Goal: Task Accomplishment & Management: Use online tool/utility

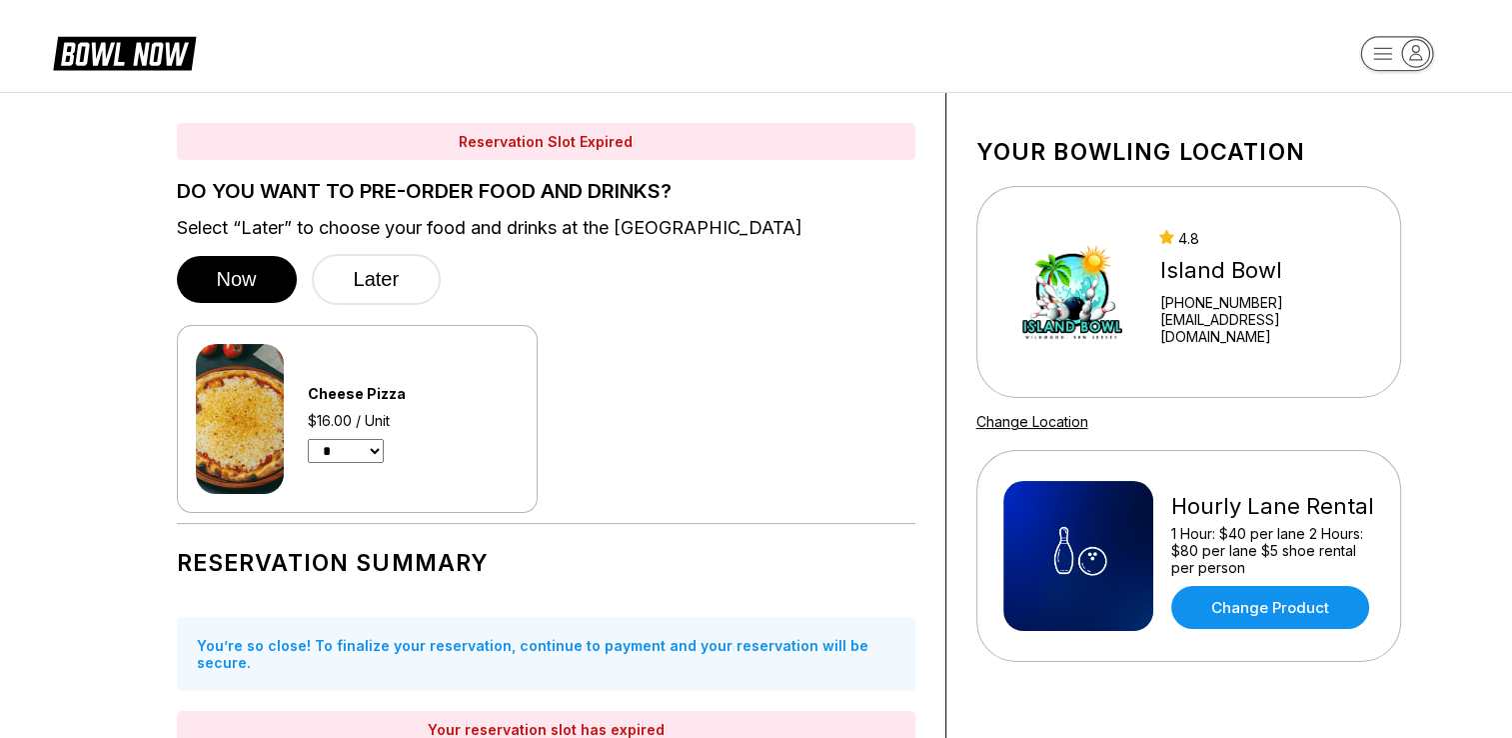
click at [108, 60] on icon at bounding box center [140, 54] width 97 height 23
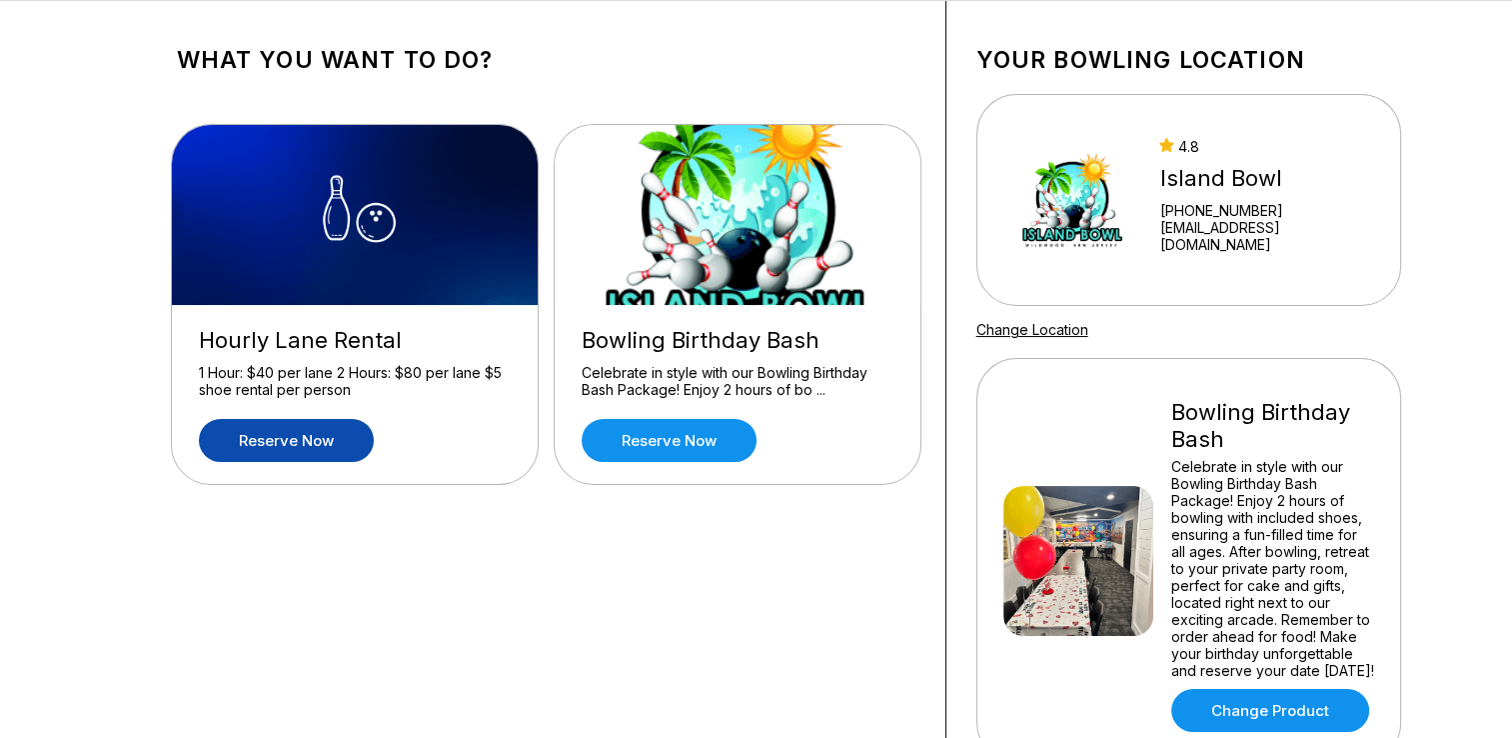
scroll to position [2, 0]
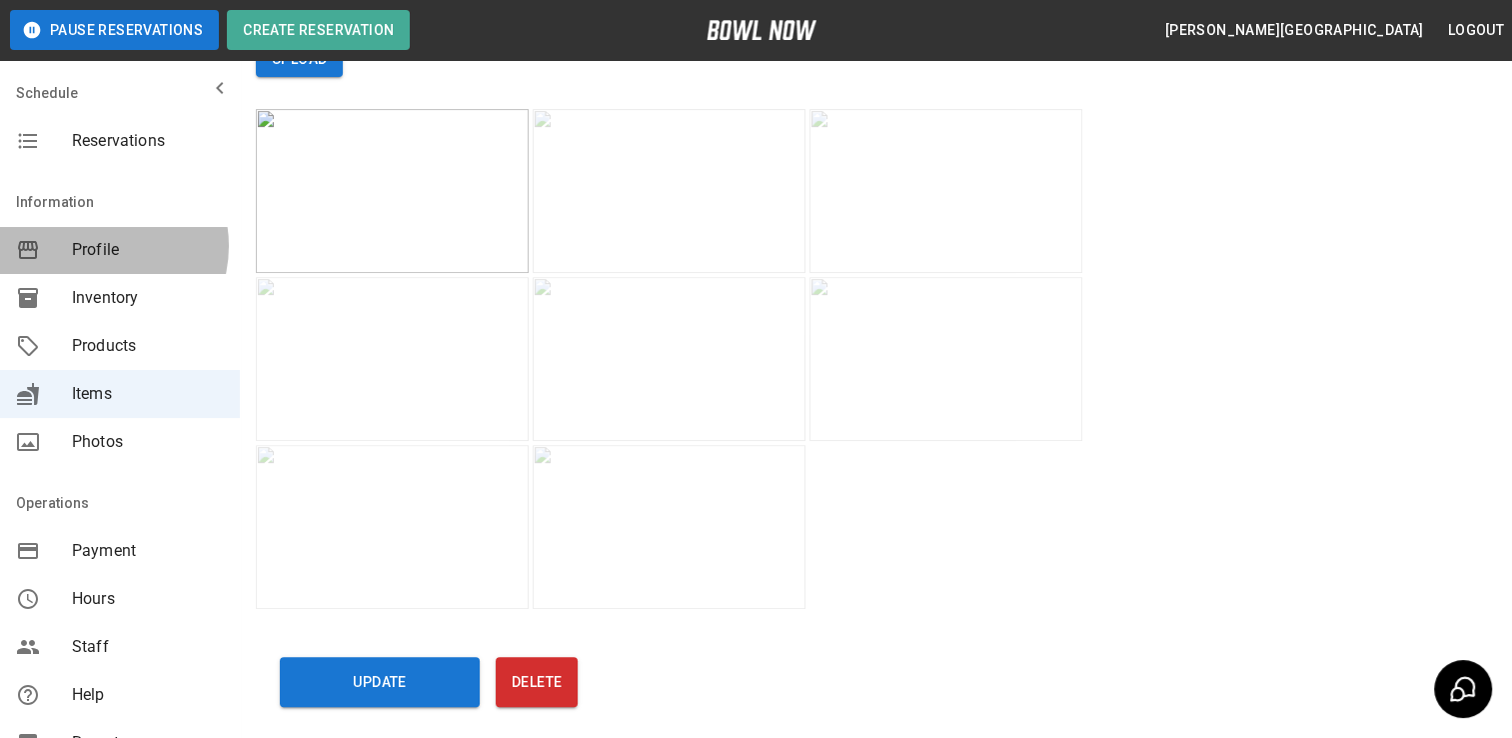
click at [94, 246] on span "Profile" at bounding box center [148, 250] width 152 height 24
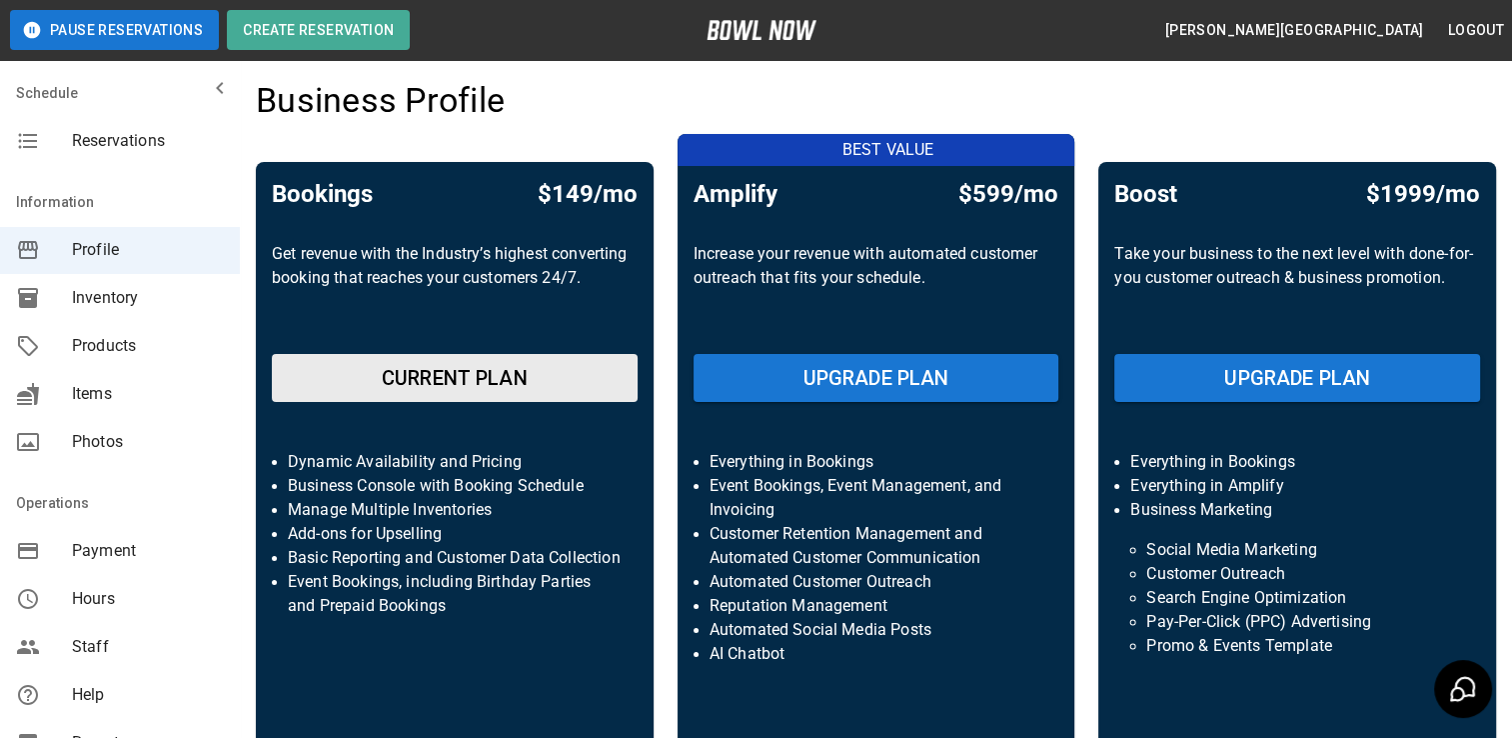
click at [140, 346] on span "Products" at bounding box center [148, 346] width 152 height 24
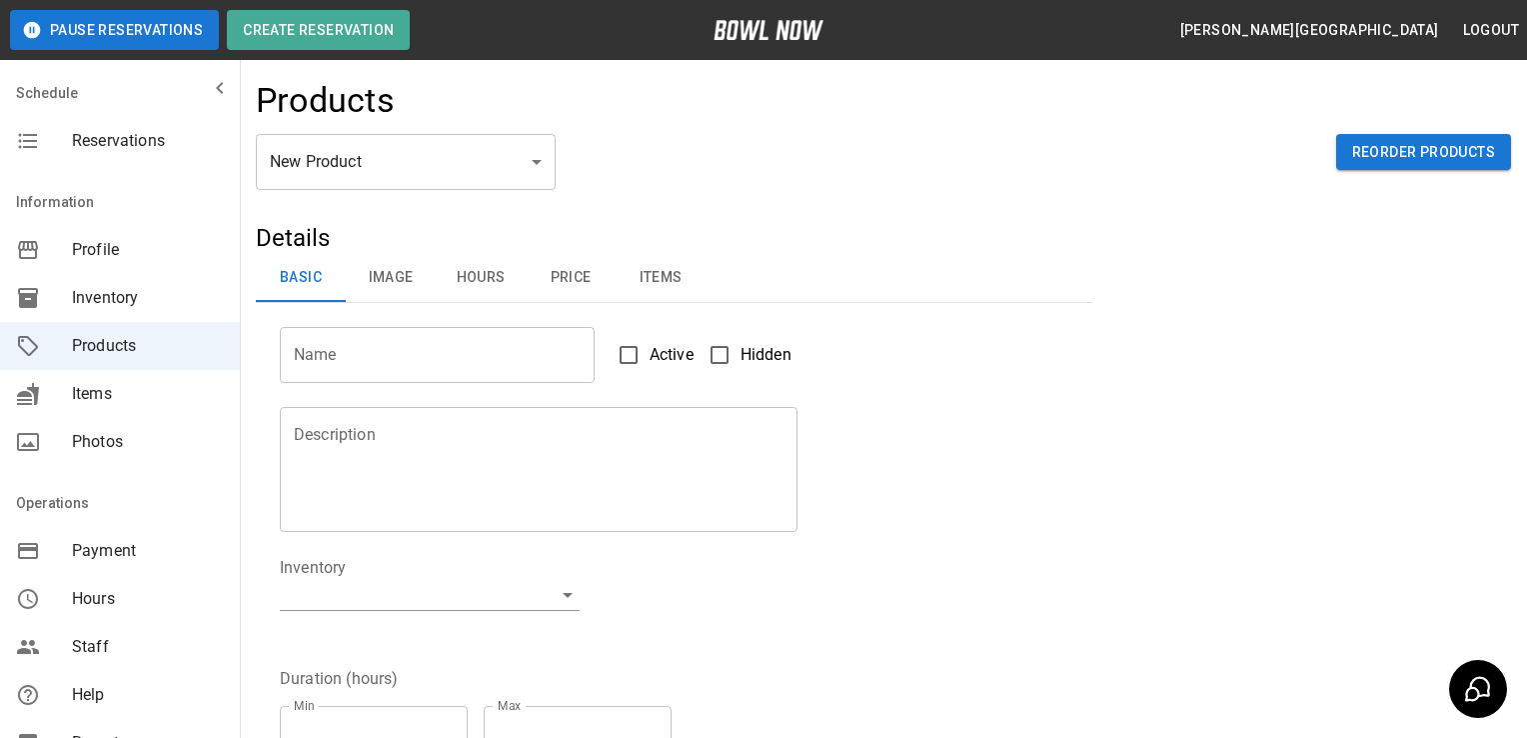
click at [440, 152] on body "Pause Reservations Create Reservation Burke Island Bowl Logout Schedule Reserva…" at bounding box center [763, 644] width 1527 height 1288
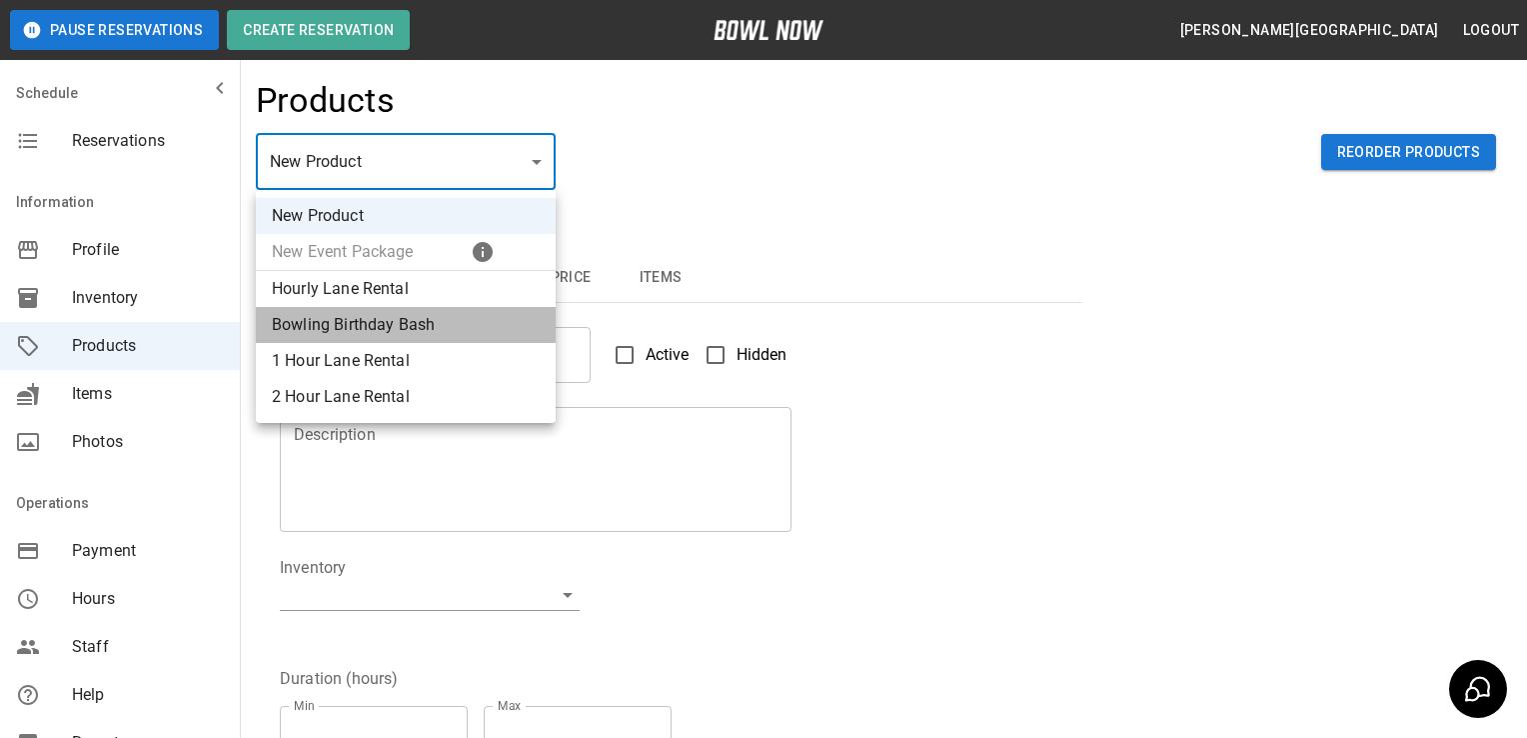
click at [364, 326] on li "Bowling Birthday Bash" at bounding box center [406, 325] width 300 height 36
type input "*"
type input "**********"
type textarea "**********"
type input "**********"
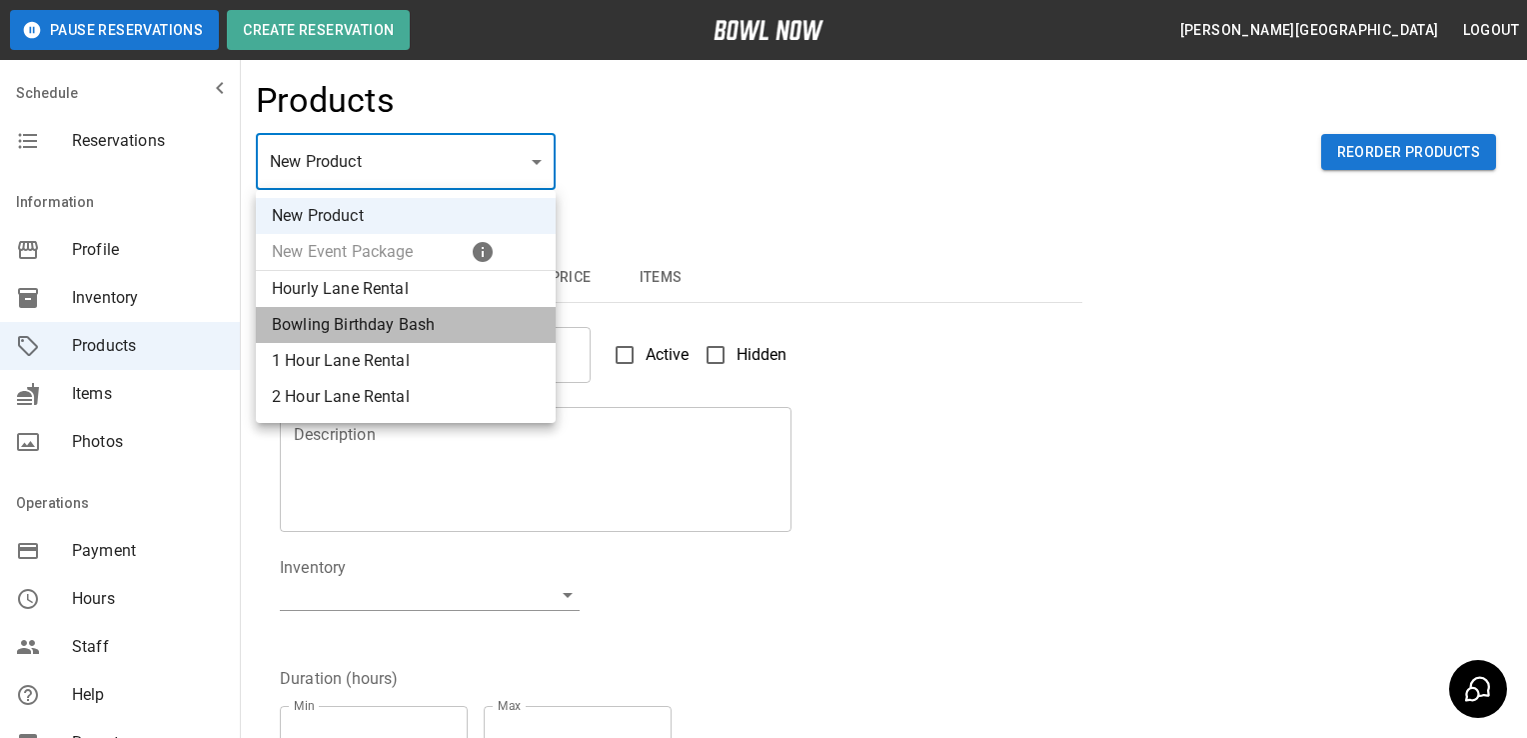
type input "*"
type input "***"
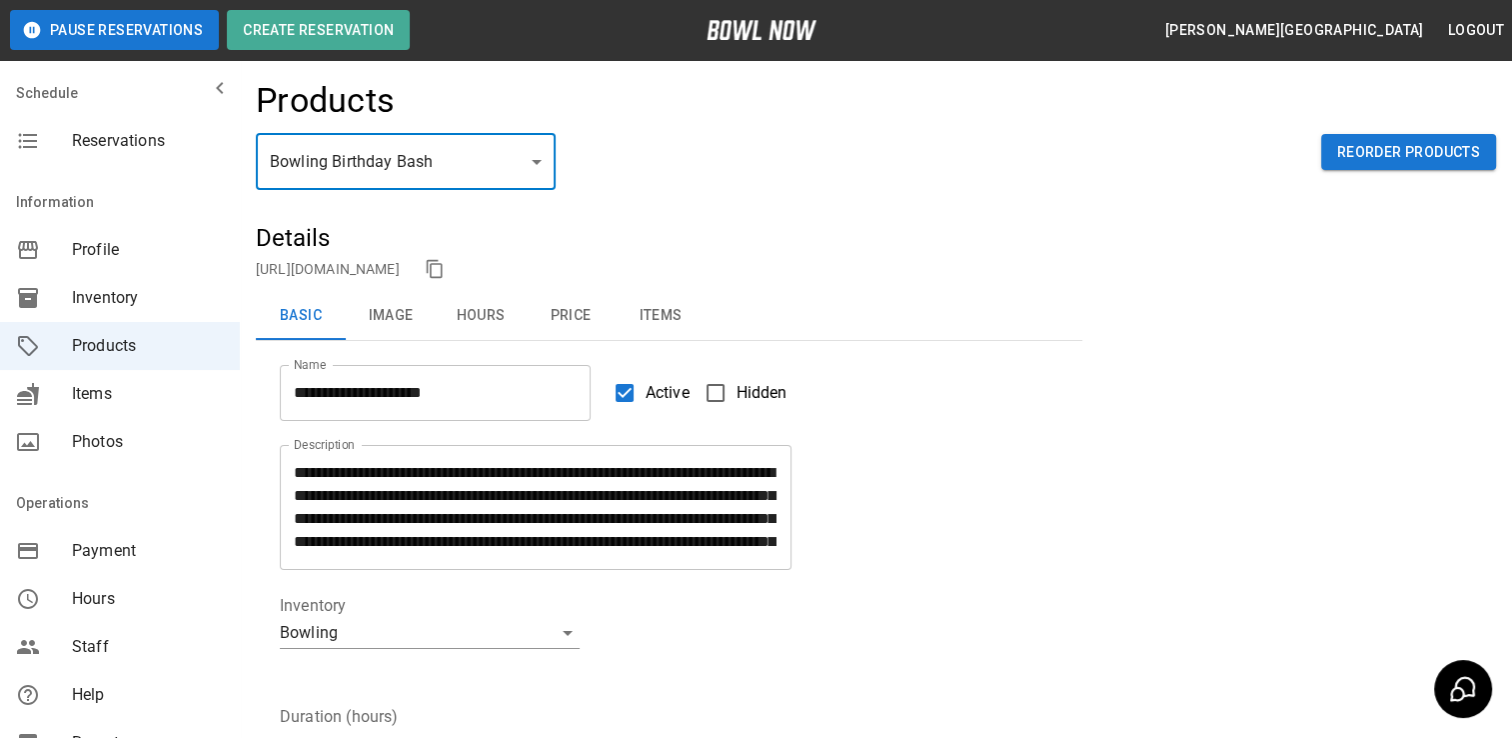
click at [396, 316] on button "Image" at bounding box center [391, 316] width 90 height 48
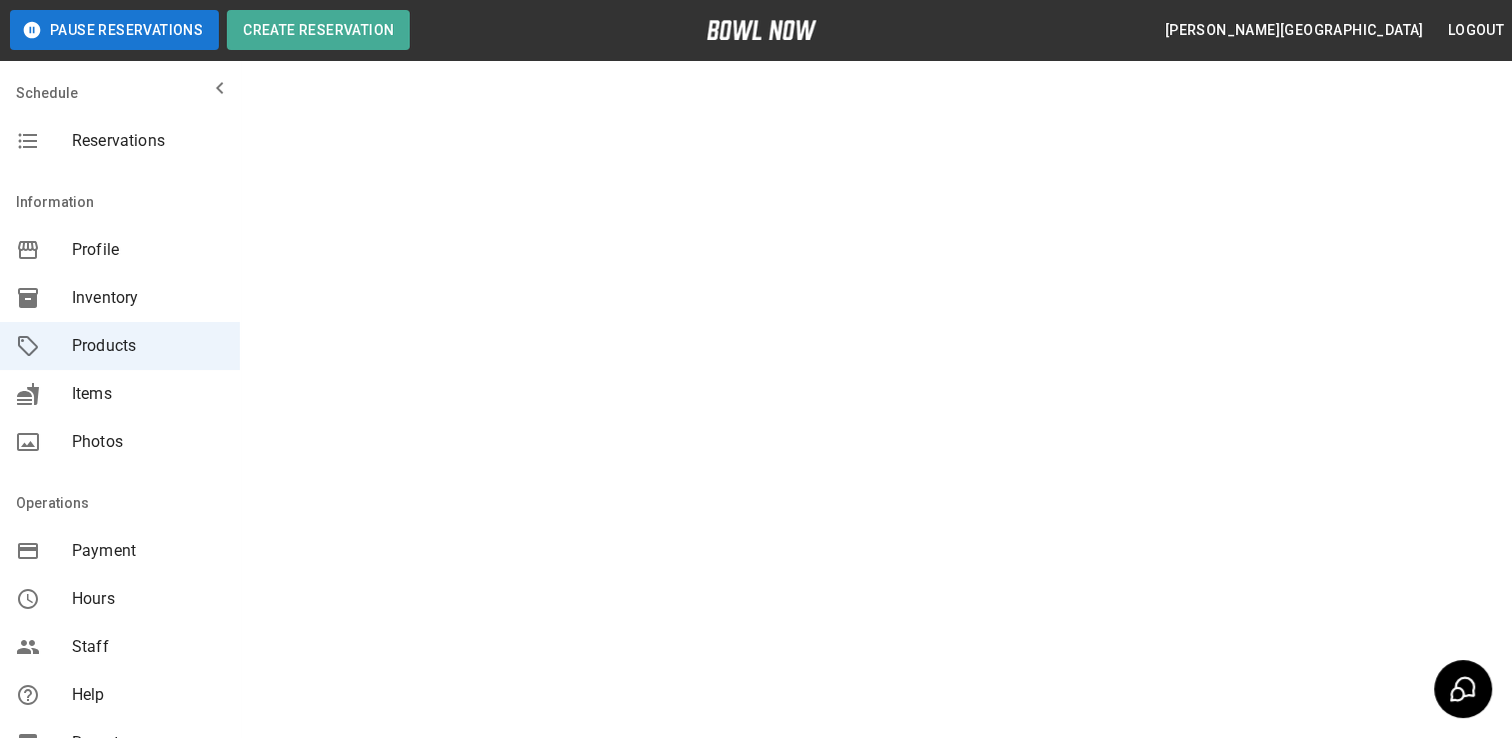
scroll to position [714, 0]
click at [409, 178] on img at bounding box center [408, 96] width 257 height 164
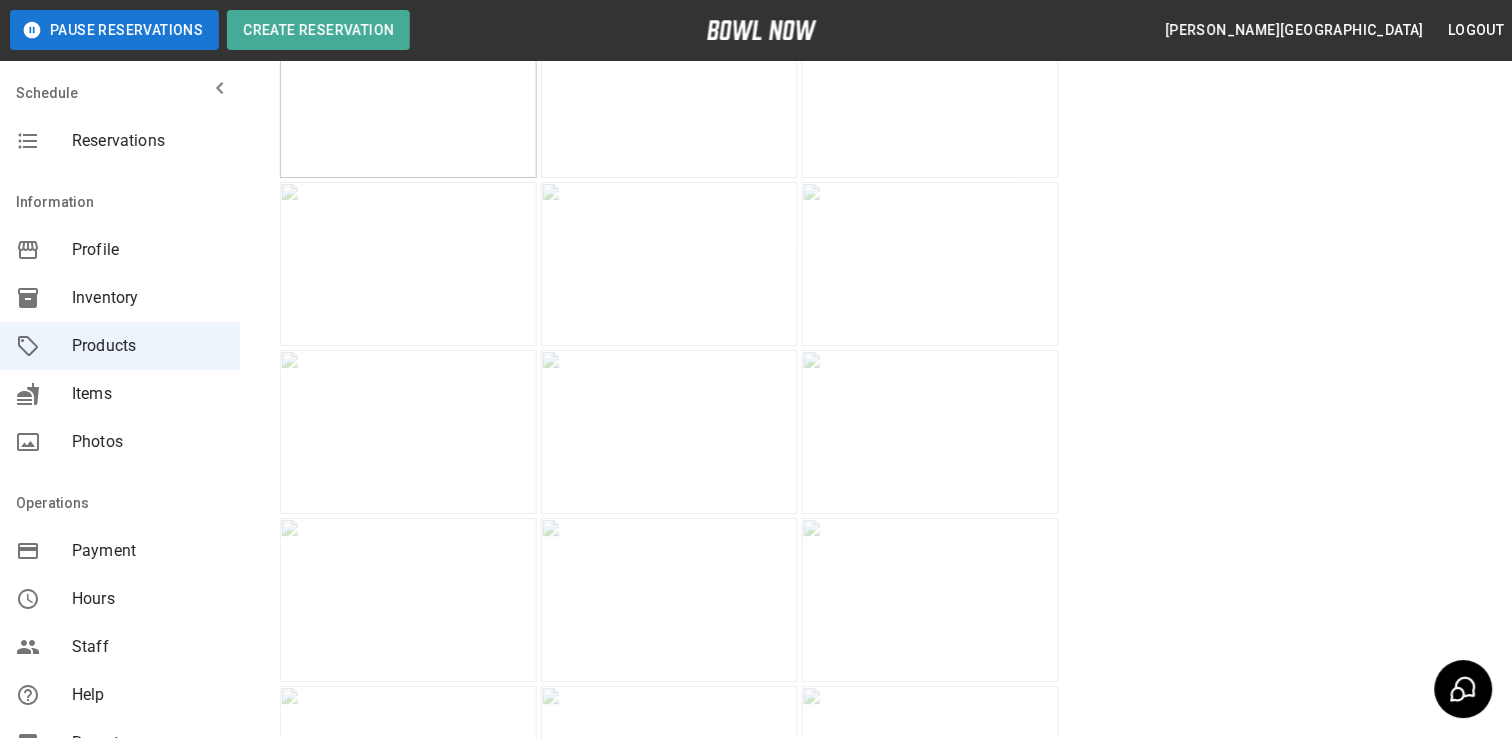
click at [652, 178] on img at bounding box center [669, 96] width 257 height 164
click at [436, 178] on img at bounding box center [408, 96] width 257 height 164
click at [724, 98] on img at bounding box center [669, 16] width 257 height 164
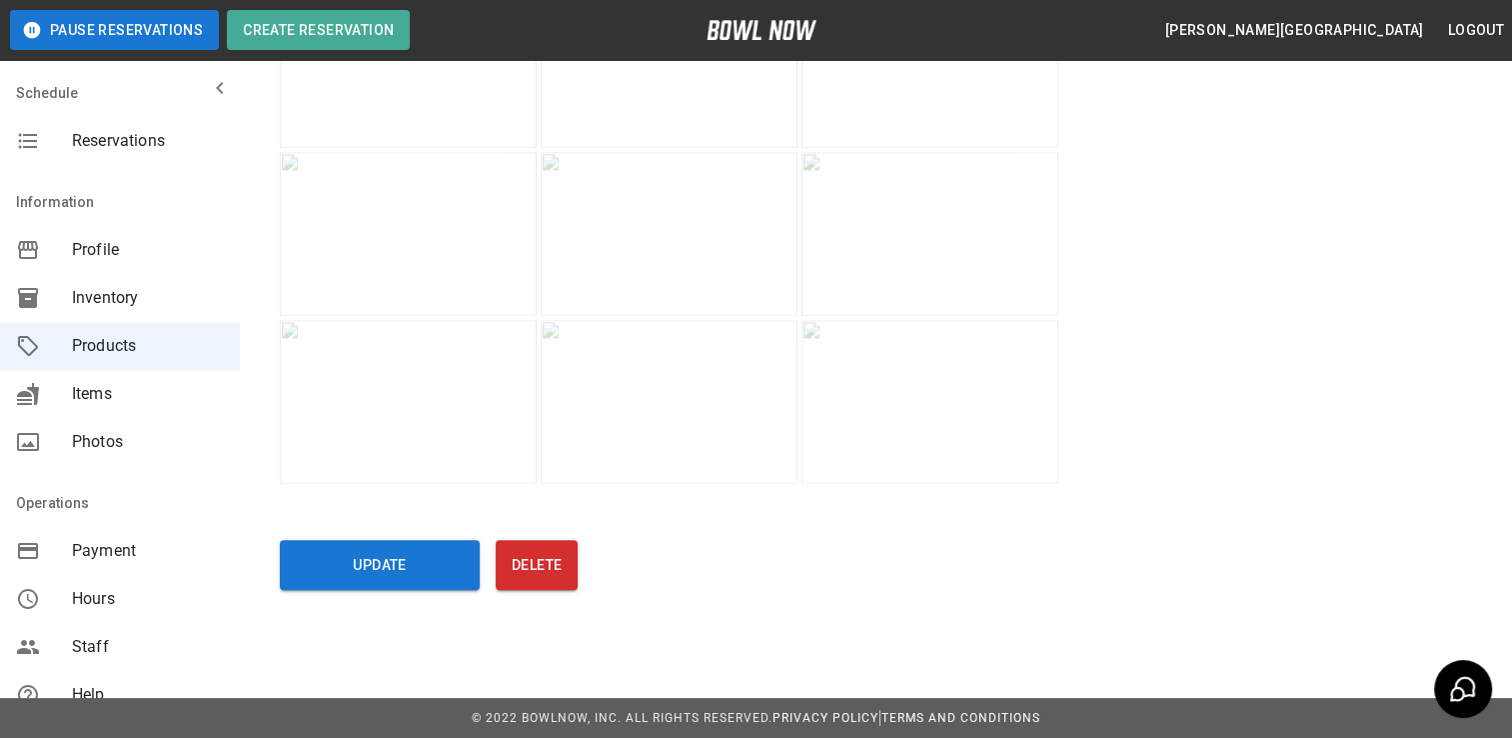
scroll to position [2489, 0]
click at [432, 567] on button "Update" at bounding box center [380, 565] width 200 height 50
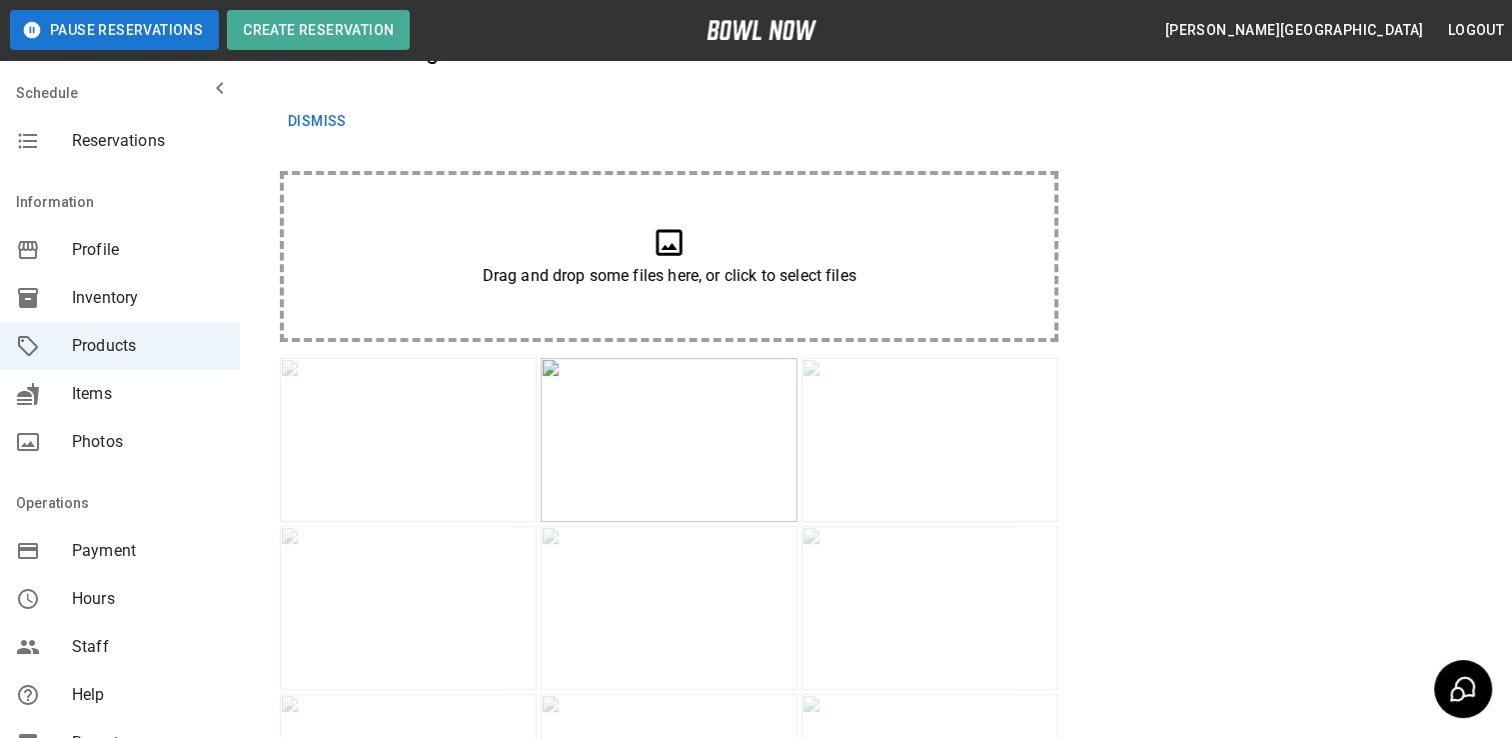
scroll to position [0, 0]
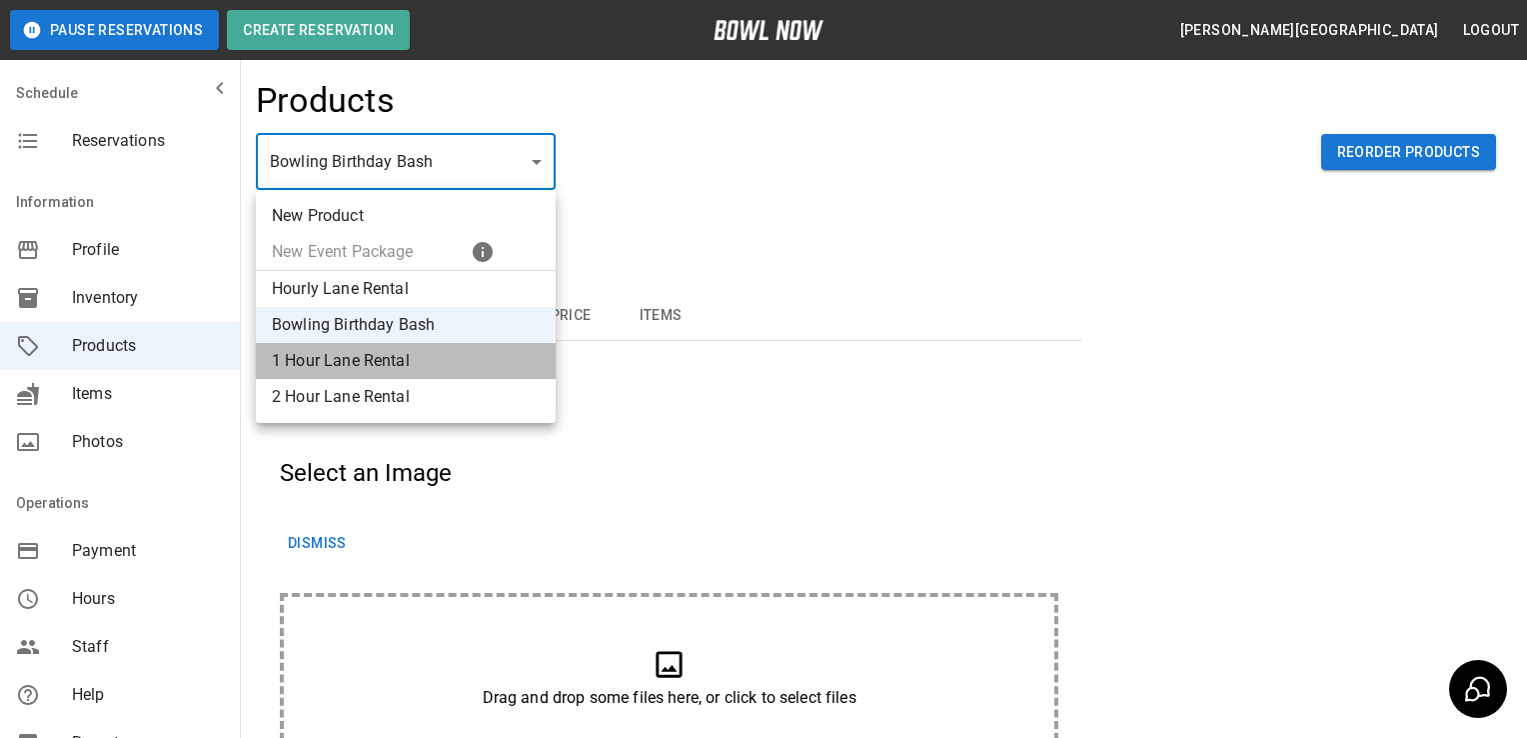
click at [350, 366] on li "1 Hour Lane Rental" at bounding box center [406, 361] width 300 height 36
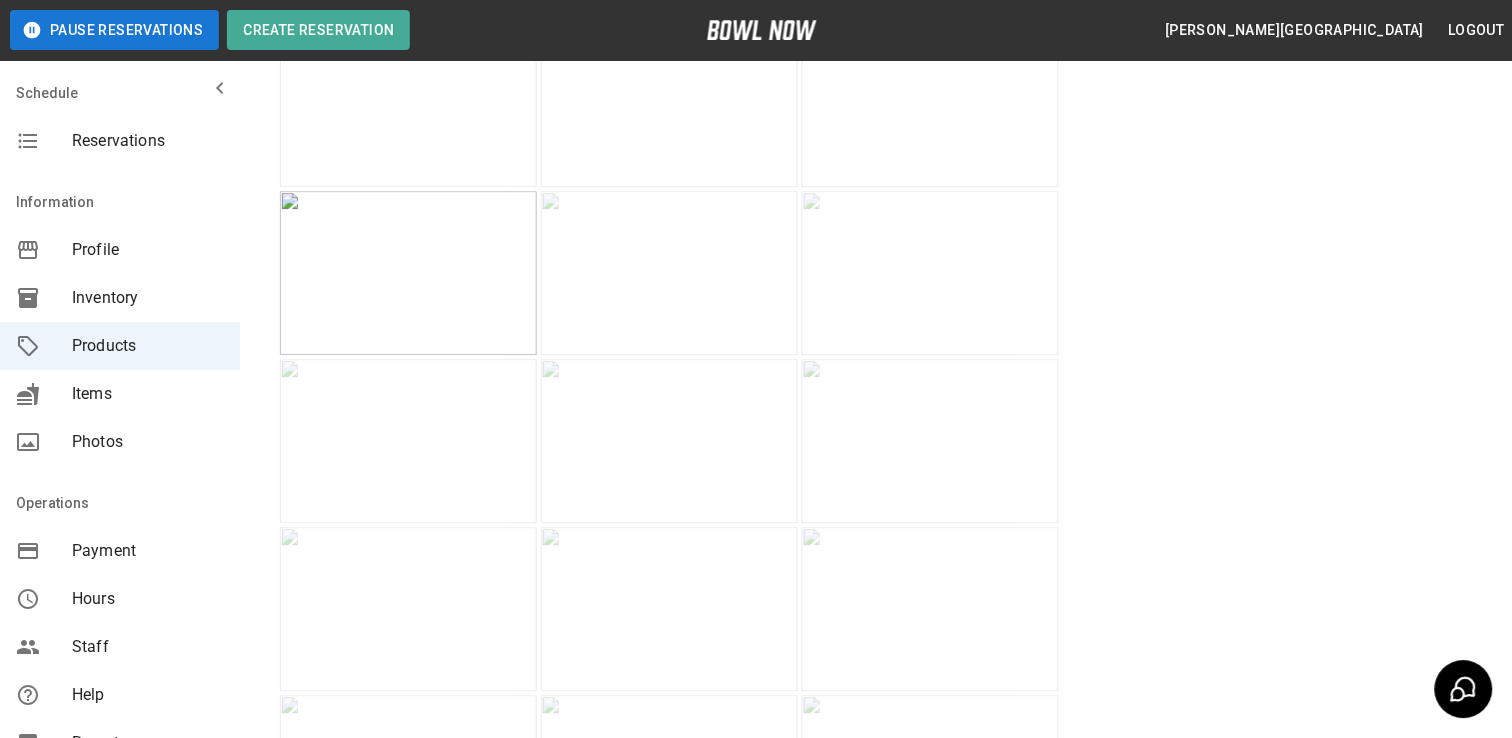
scroll to position [752, 0]
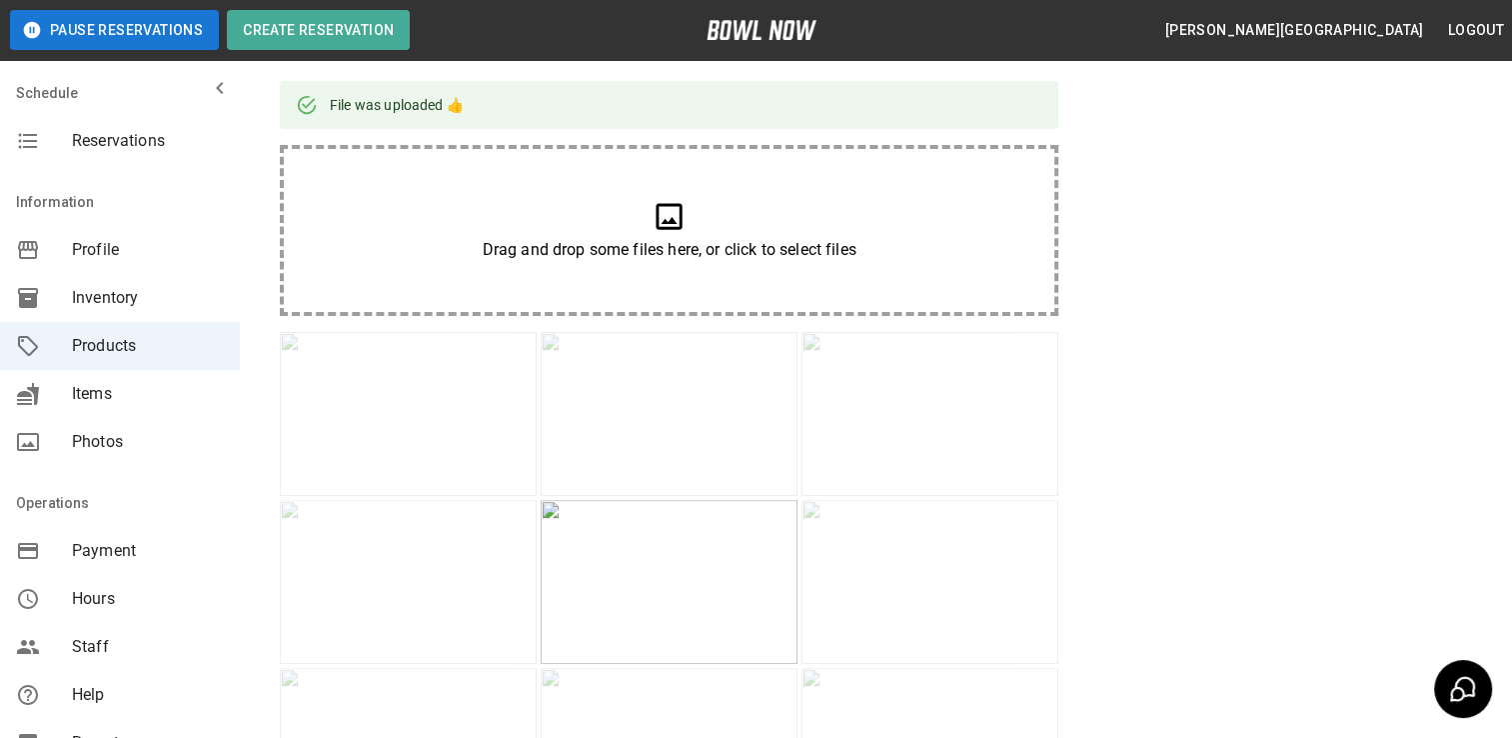
scroll to position [496, 0]
click at [448, 496] on img at bounding box center [408, 414] width 257 height 164
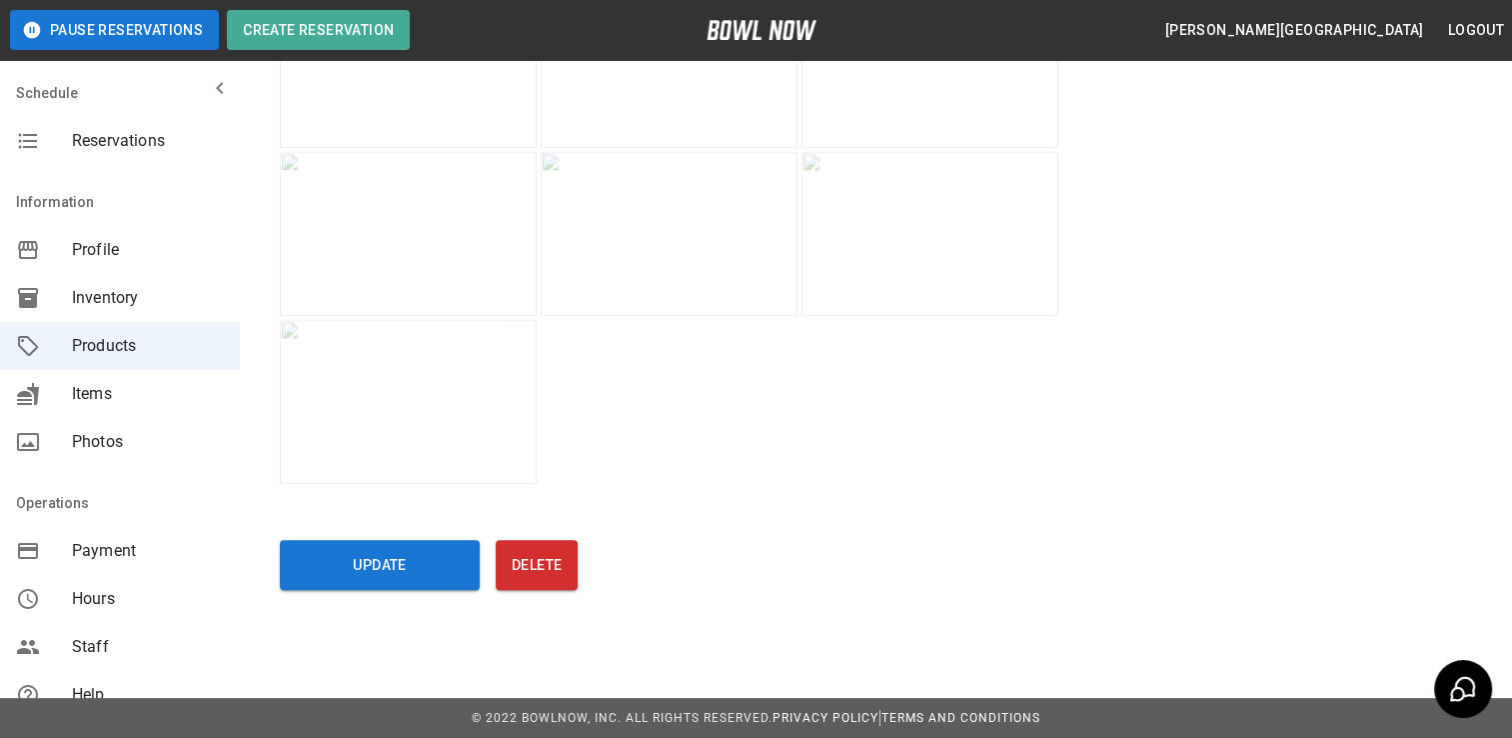
scroll to position [2423, 0]
click at [414, 570] on button "Update" at bounding box center [380, 565] width 200 height 50
click at [417, 570] on button "Update" at bounding box center [380, 565] width 200 height 50
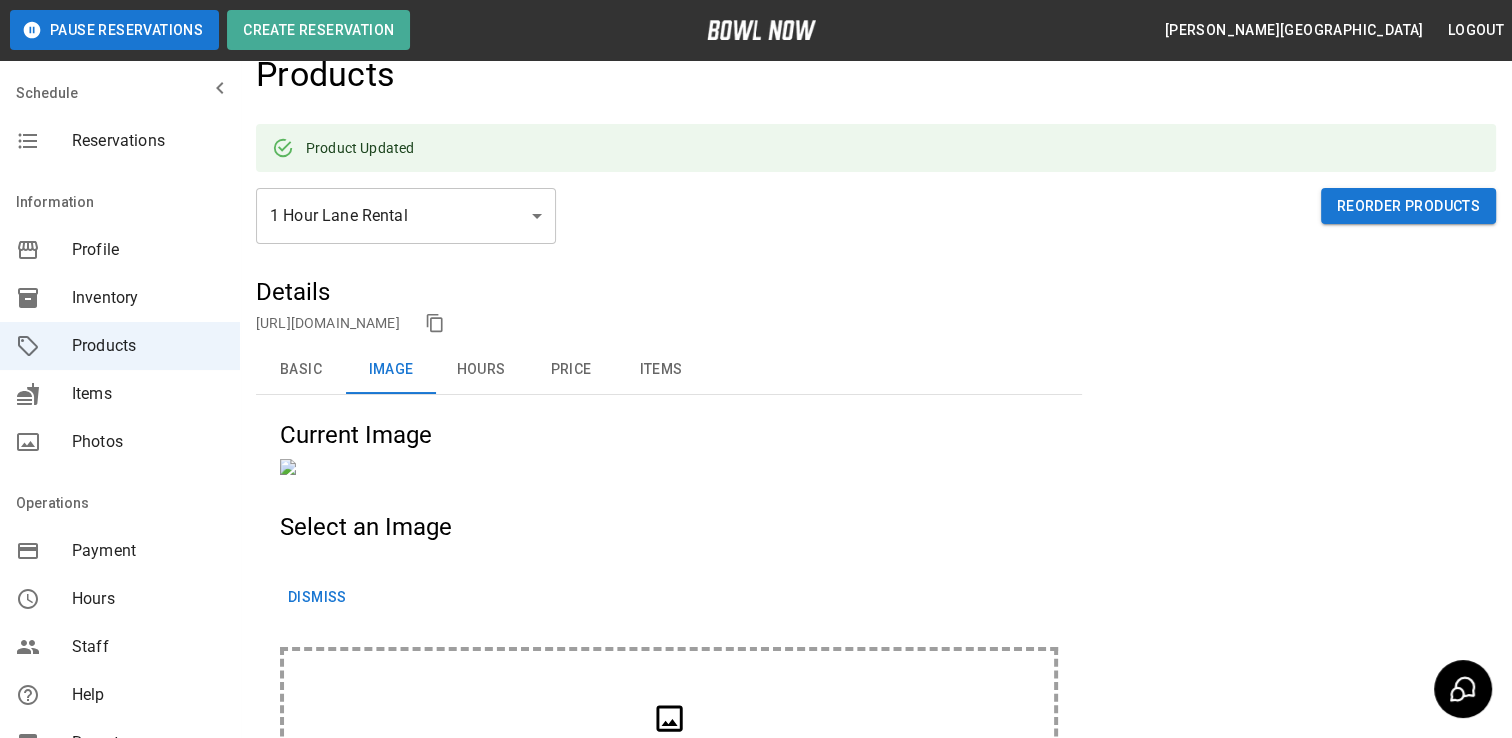
scroll to position [28, 0]
click at [468, 376] on button "Hours" at bounding box center [481, 368] width 90 height 48
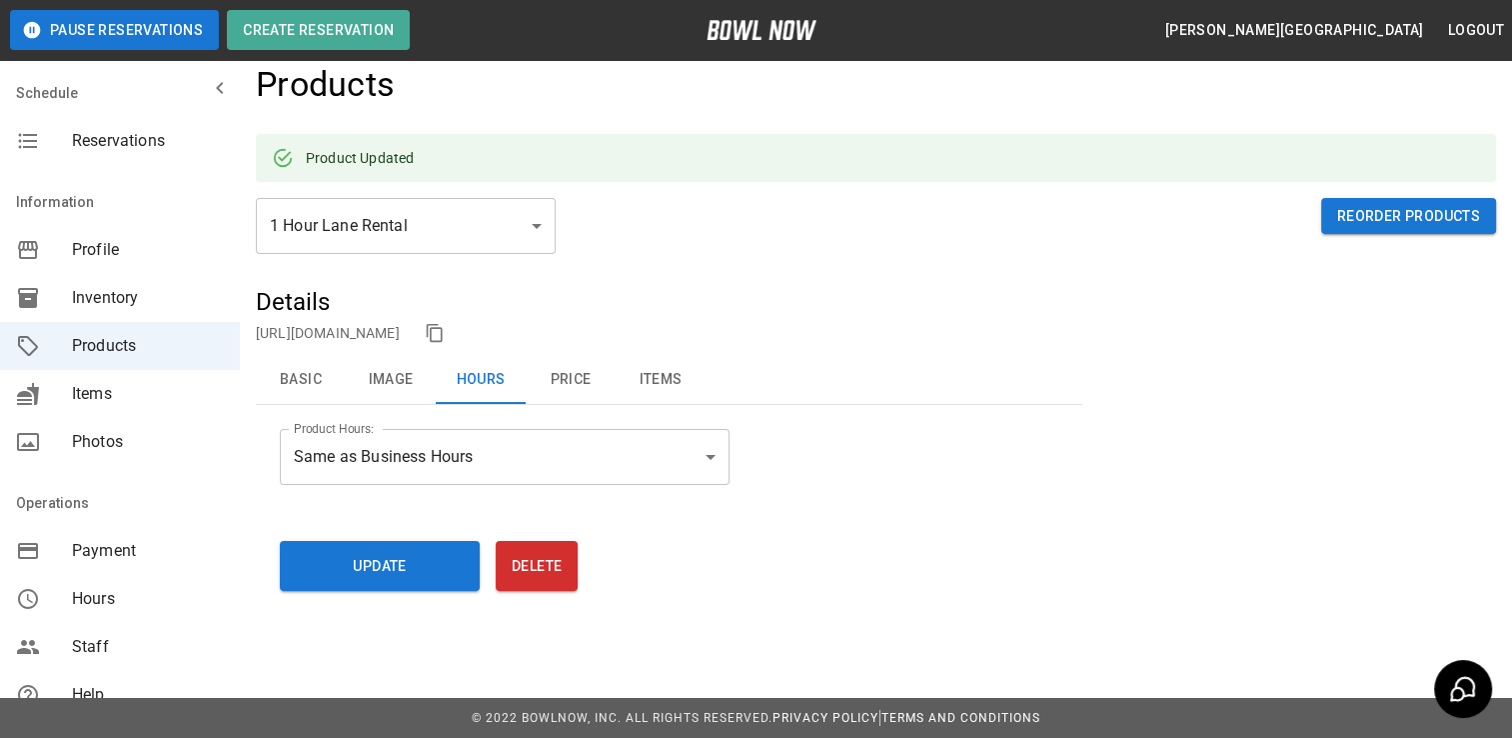
click at [296, 393] on button "Basic" at bounding box center [301, 380] width 90 height 48
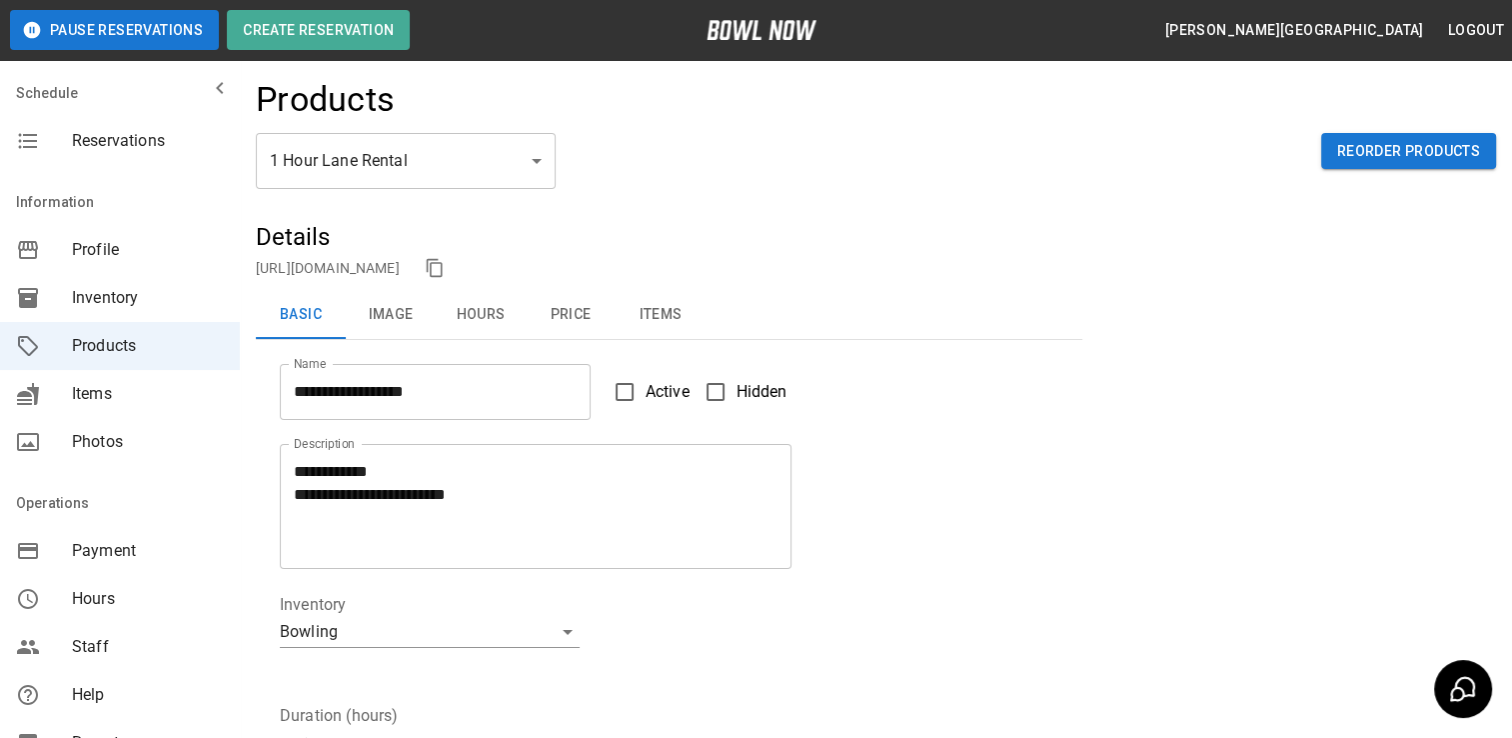
scroll to position [0, 0]
click at [477, 178] on body "**********" at bounding box center [756, 703] width 1512 height 1406
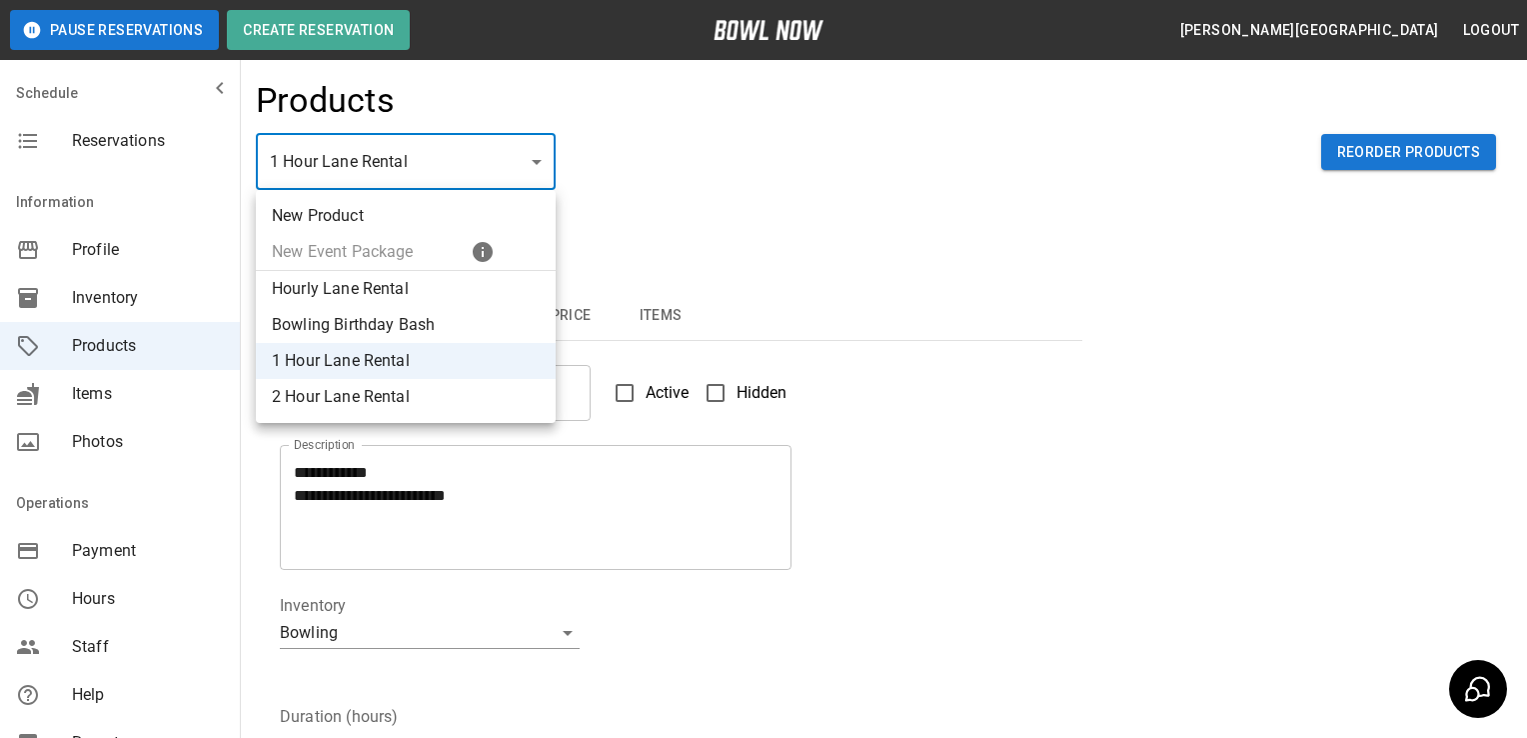
click at [373, 293] on li "Hourly Lane Rental" at bounding box center [406, 289] width 300 height 36
type input "*"
type input "**********"
type textarea "**********"
type input "*"
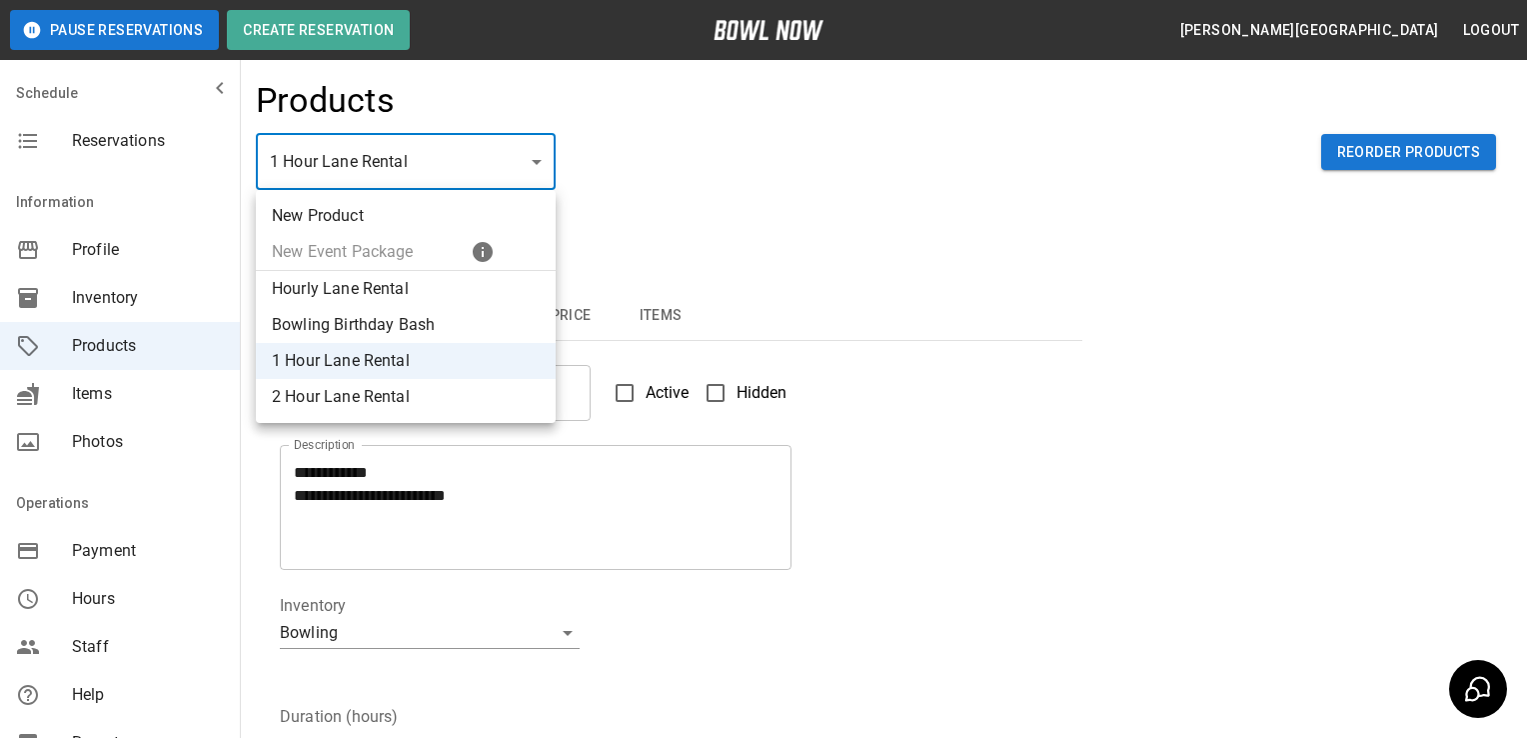
type input "*"
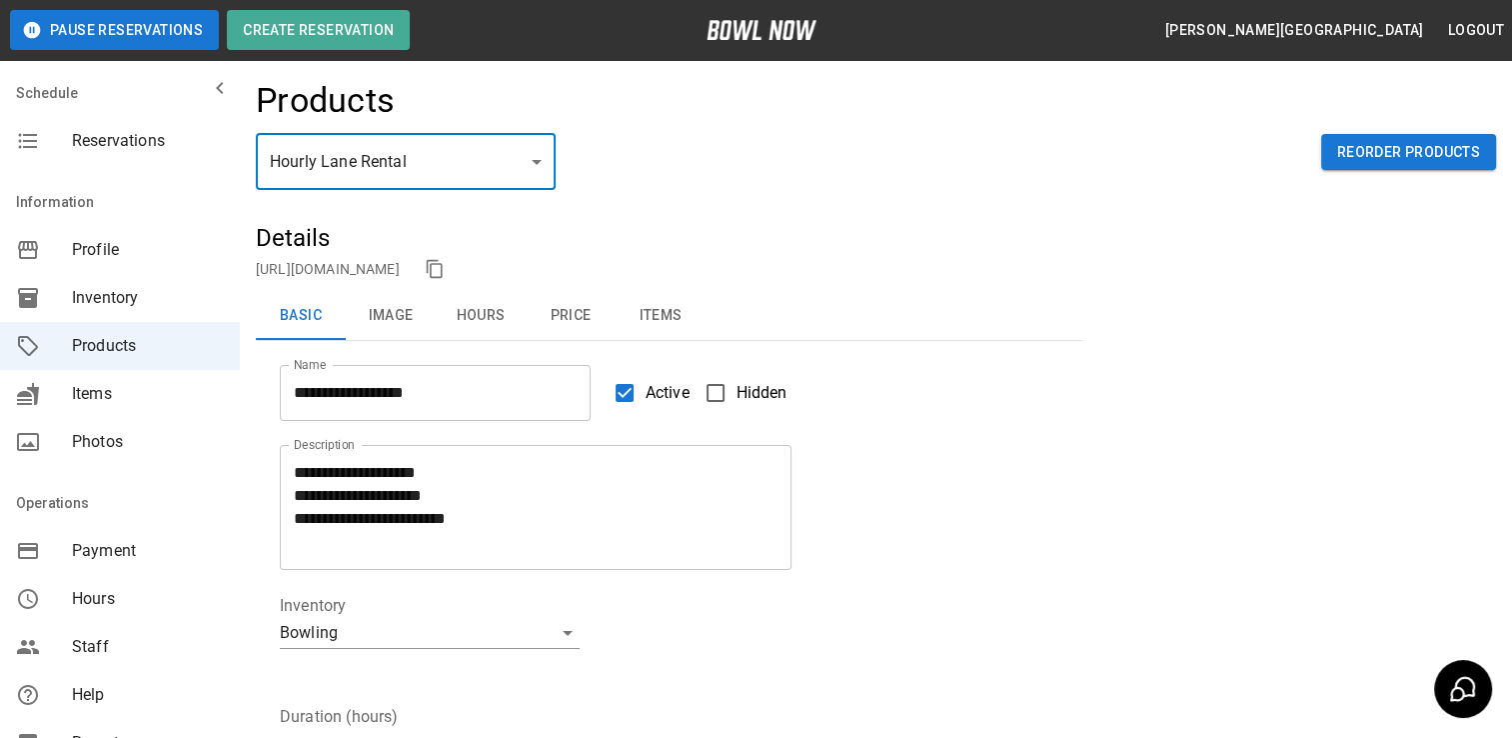
click at [408, 328] on button "Image" at bounding box center [391, 316] width 90 height 48
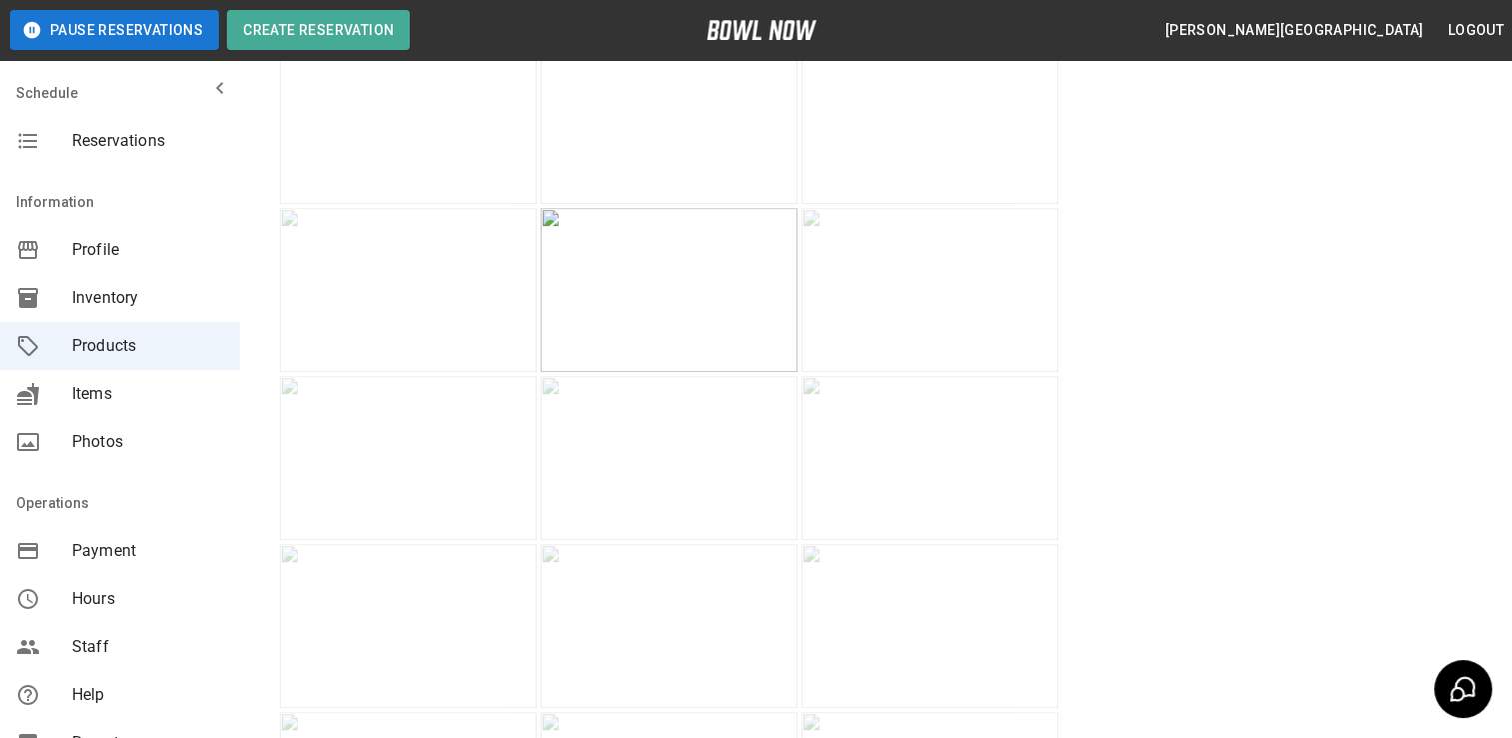
scroll to position [736, 0]
click at [454, 208] on img at bounding box center [408, 126] width 257 height 164
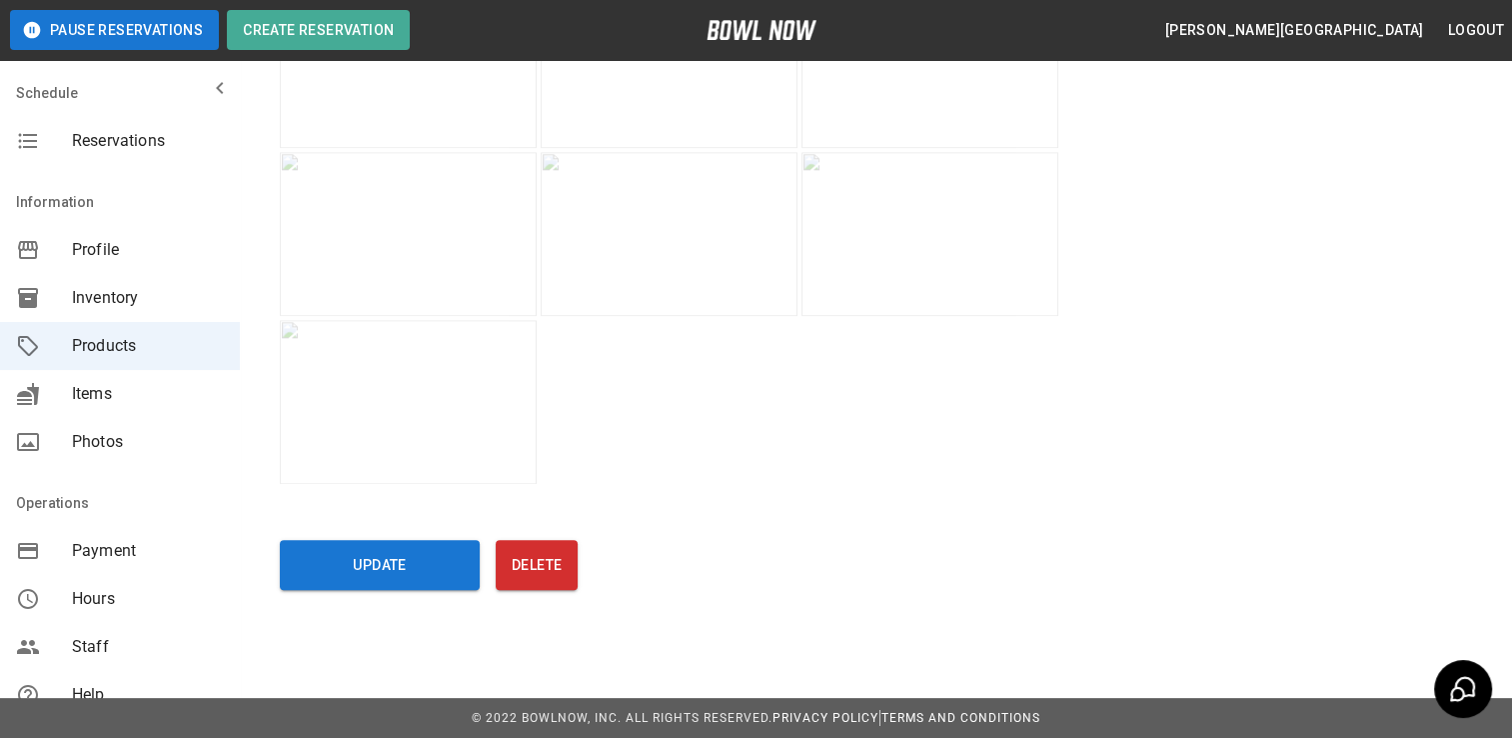
scroll to position [2423, 0]
click at [340, 583] on button "Update" at bounding box center [380, 565] width 200 height 50
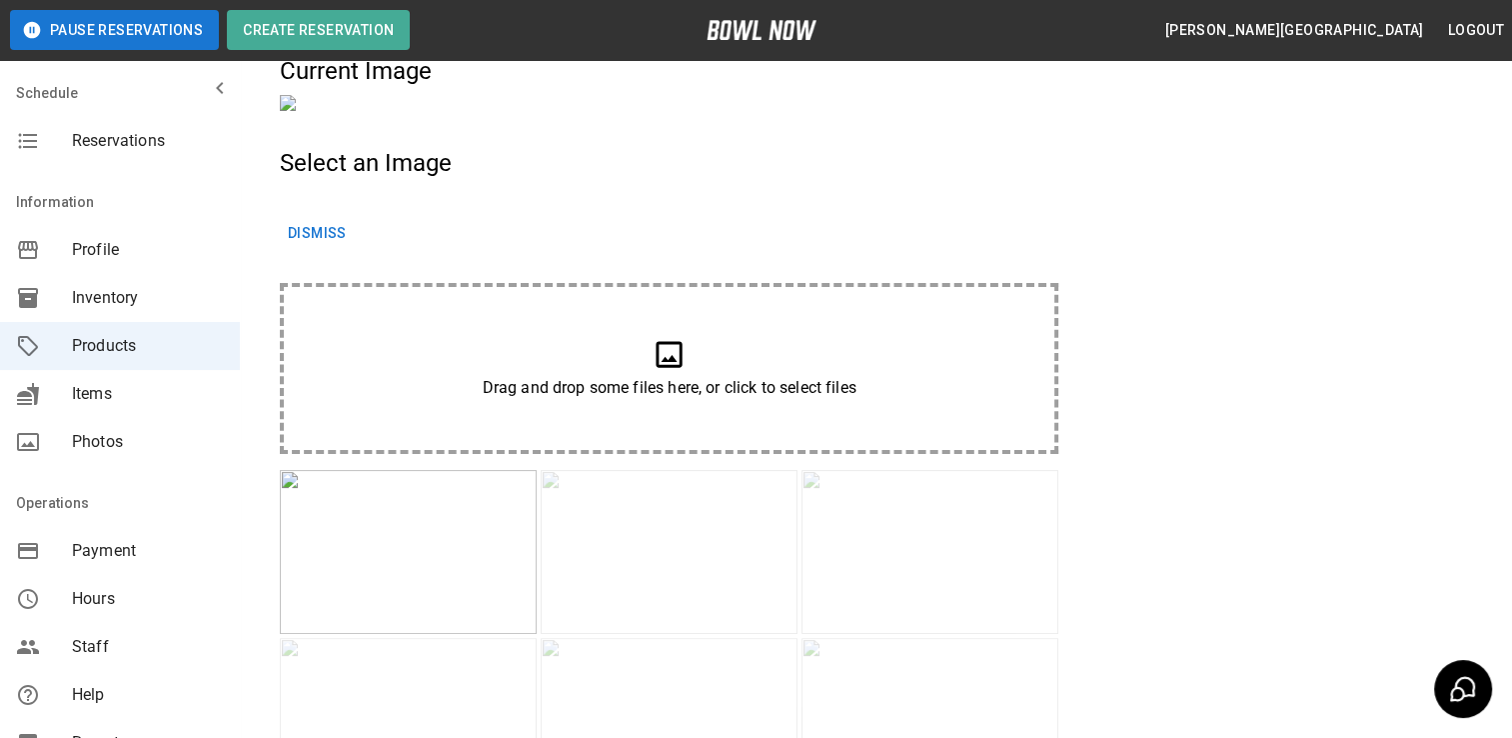
scroll to position [0, 0]
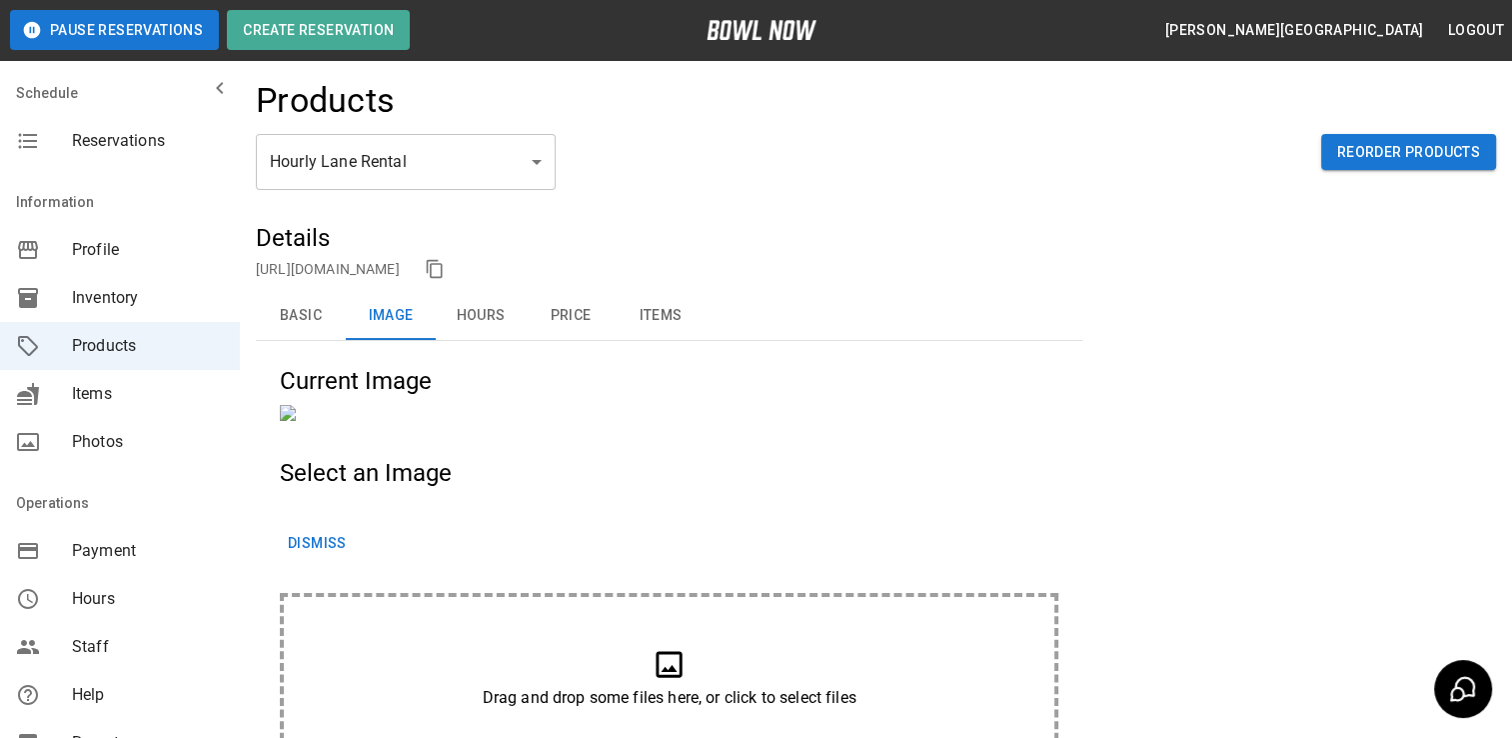
click at [124, 401] on span "Items" at bounding box center [148, 394] width 152 height 24
click at [136, 298] on span "Inventory" at bounding box center [148, 298] width 152 height 24
click at [123, 405] on span "Items" at bounding box center [148, 394] width 152 height 24
click at [132, 396] on span "Items" at bounding box center [148, 394] width 152 height 24
click at [111, 251] on span "Profile" at bounding box center [148, 250] width 152 height 24
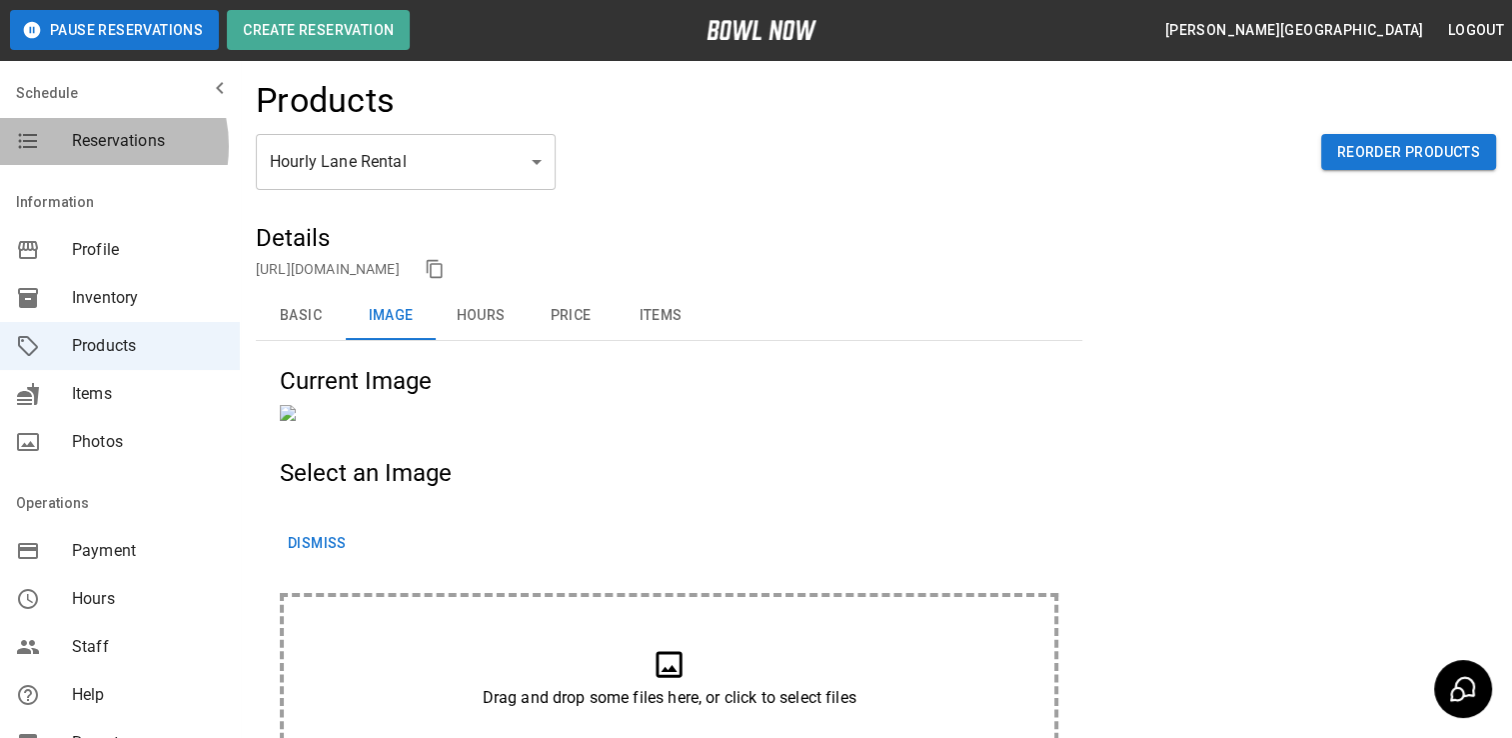
click at [81, 146] on span "Reservations" at bounding box center [148, 141] width 152 height 24
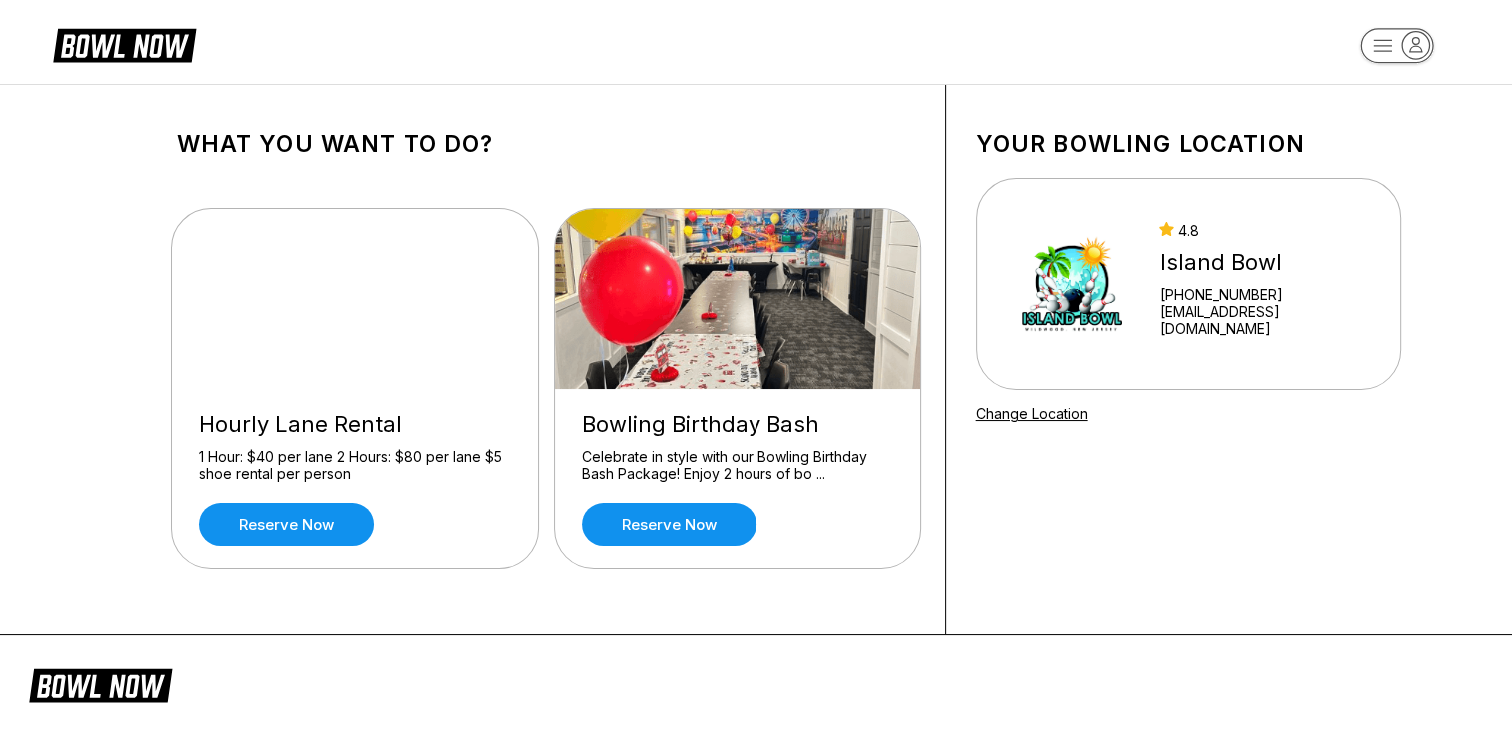
scroll to position [5, 0]
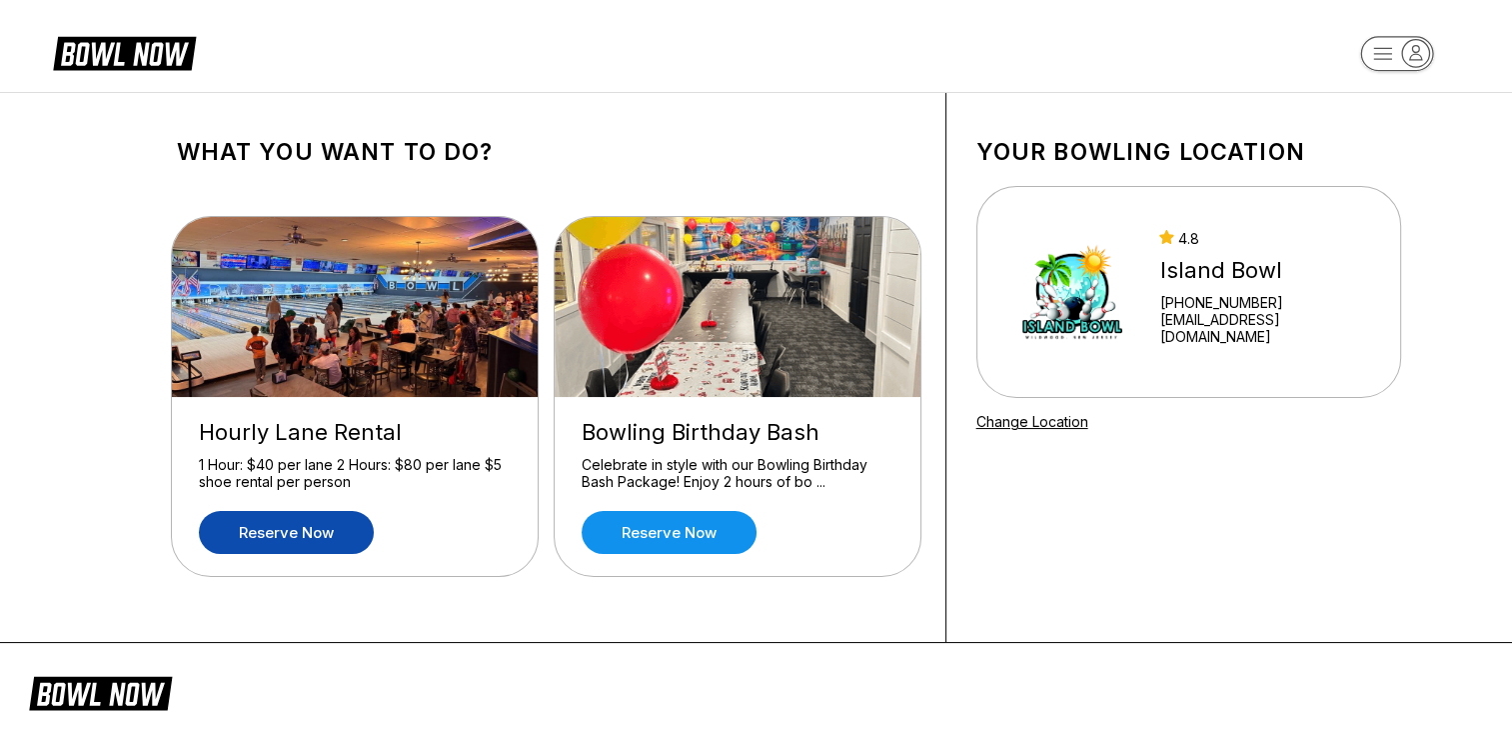
click at [244, 540] on link "Reserve now" at bounding box center [286, 532] width 175 height 43
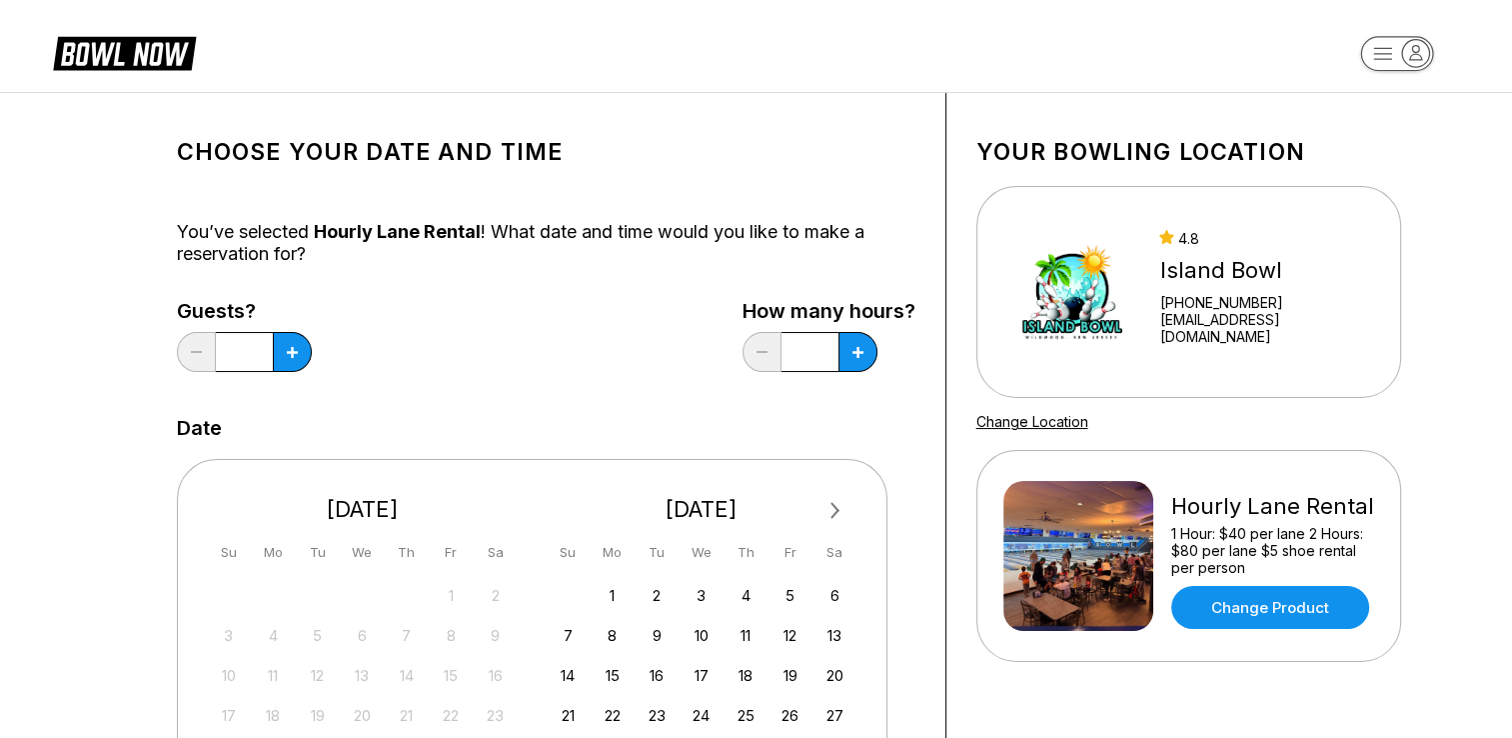
click at [20, 3] on header at bounding box center [756, 46] width 1512 height 92
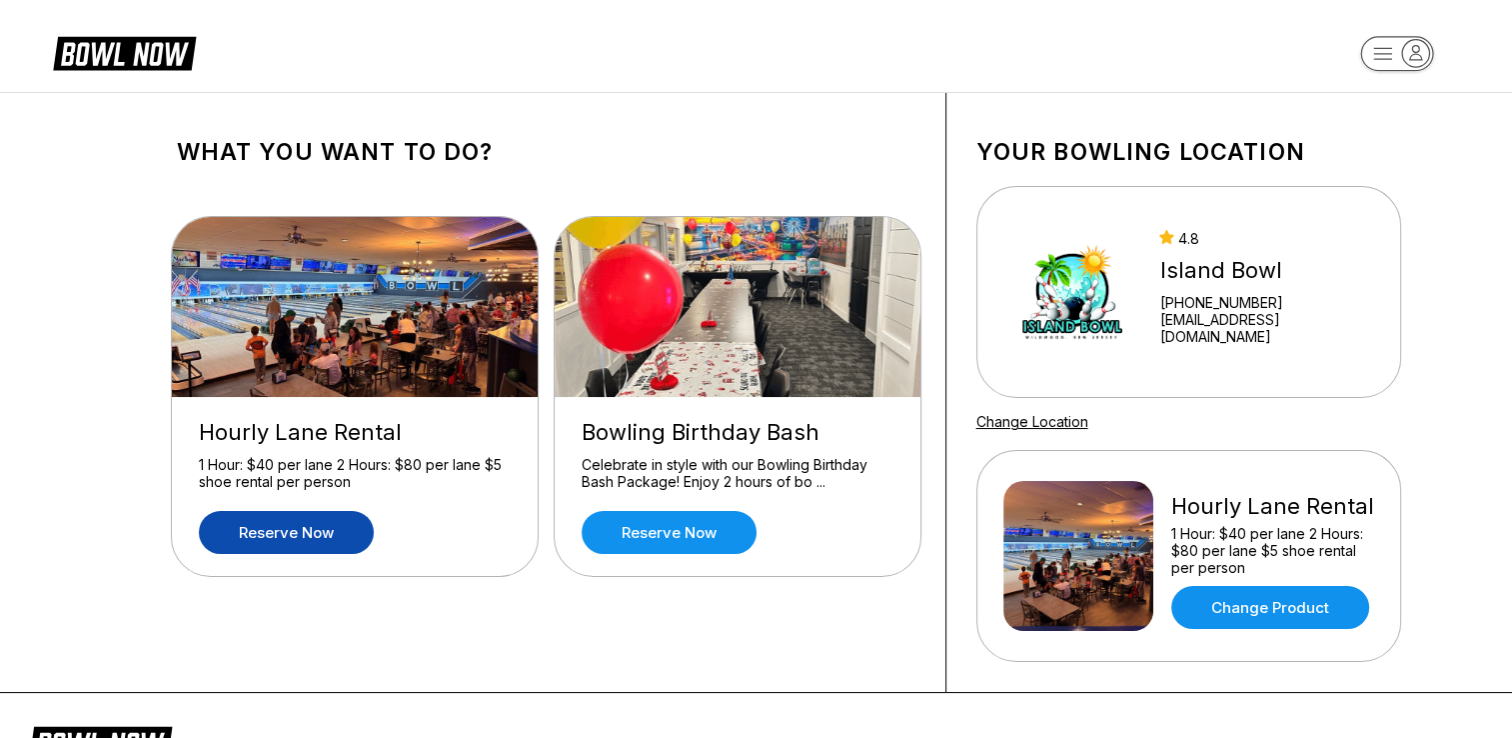
click at [756, 358] on img at bounding box center [739, 307] width 368 height 180
click at [675, 540] on link "Reserve now" at bounding box center [669, 532] width 175 height 43
